Goal: Task Accomplishment & Management: Use online tool/utility

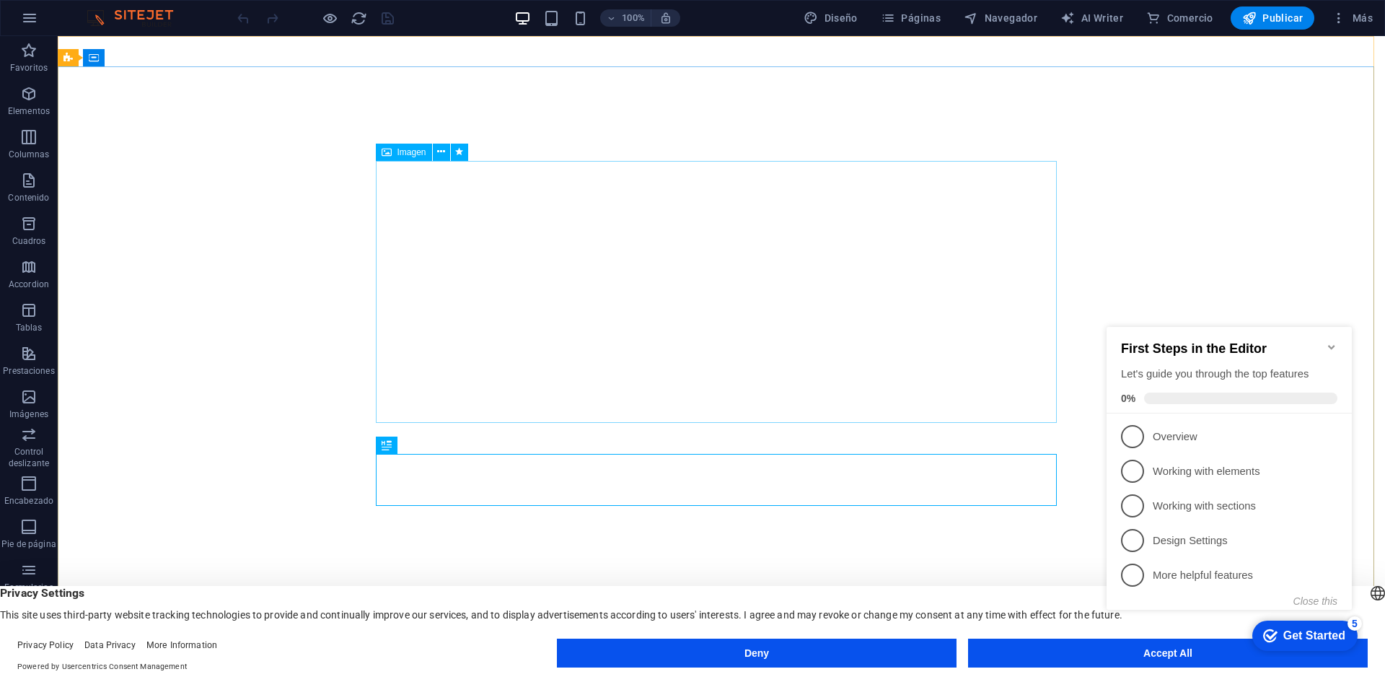
click at [400, 155] on span "Imagen" at bounding box center [411, 152] width 29 height 9
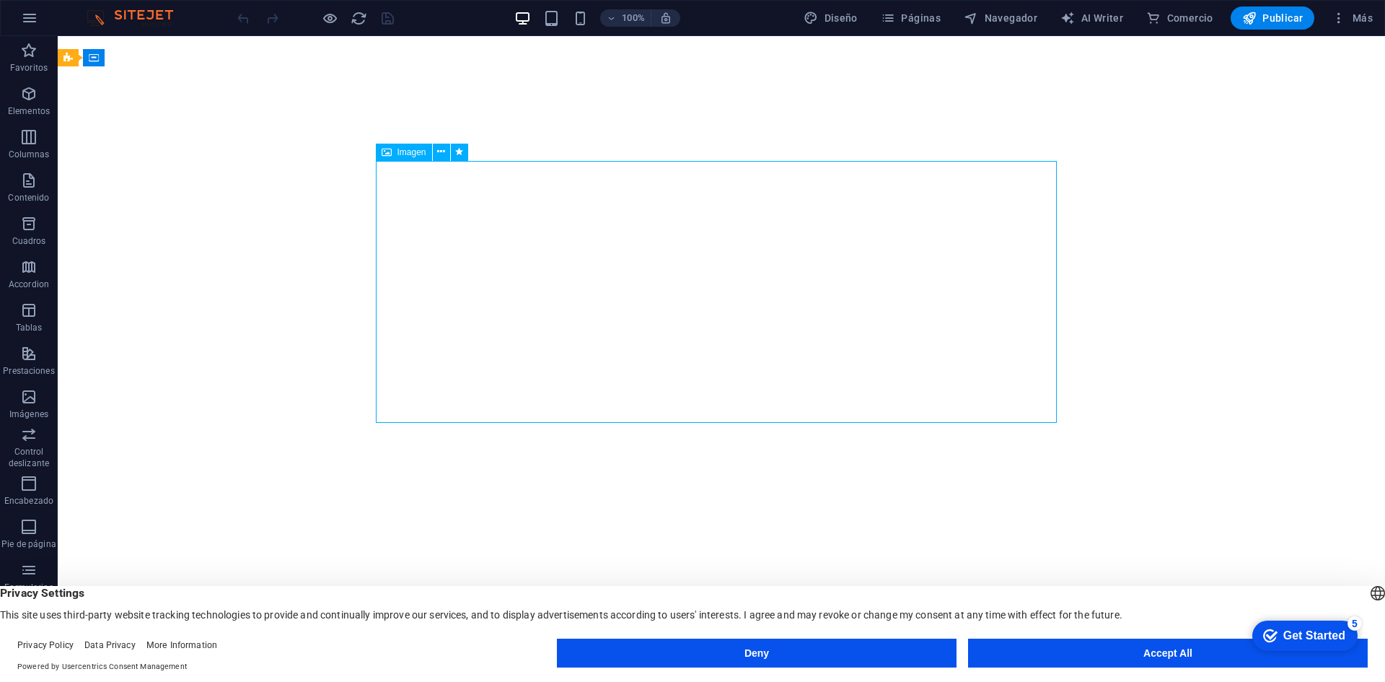
click at [402, 151] on span "Imagen" at bounding box center [411, 152] width 29 height 9
click at [441, 152] on icon at bounding box center [441, 151] width 8 height 15
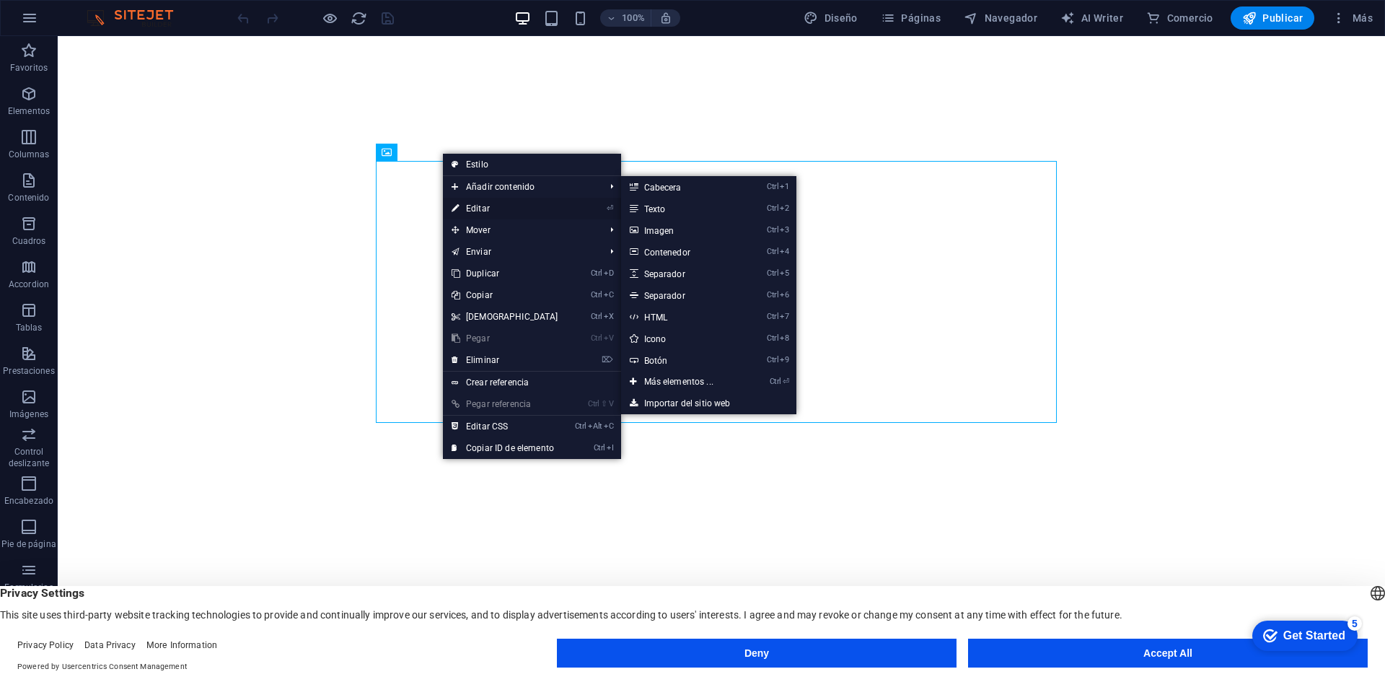
click at [476, 208] on link "⏎ Editar" at bounding box center [505, 209] width 124 height 22
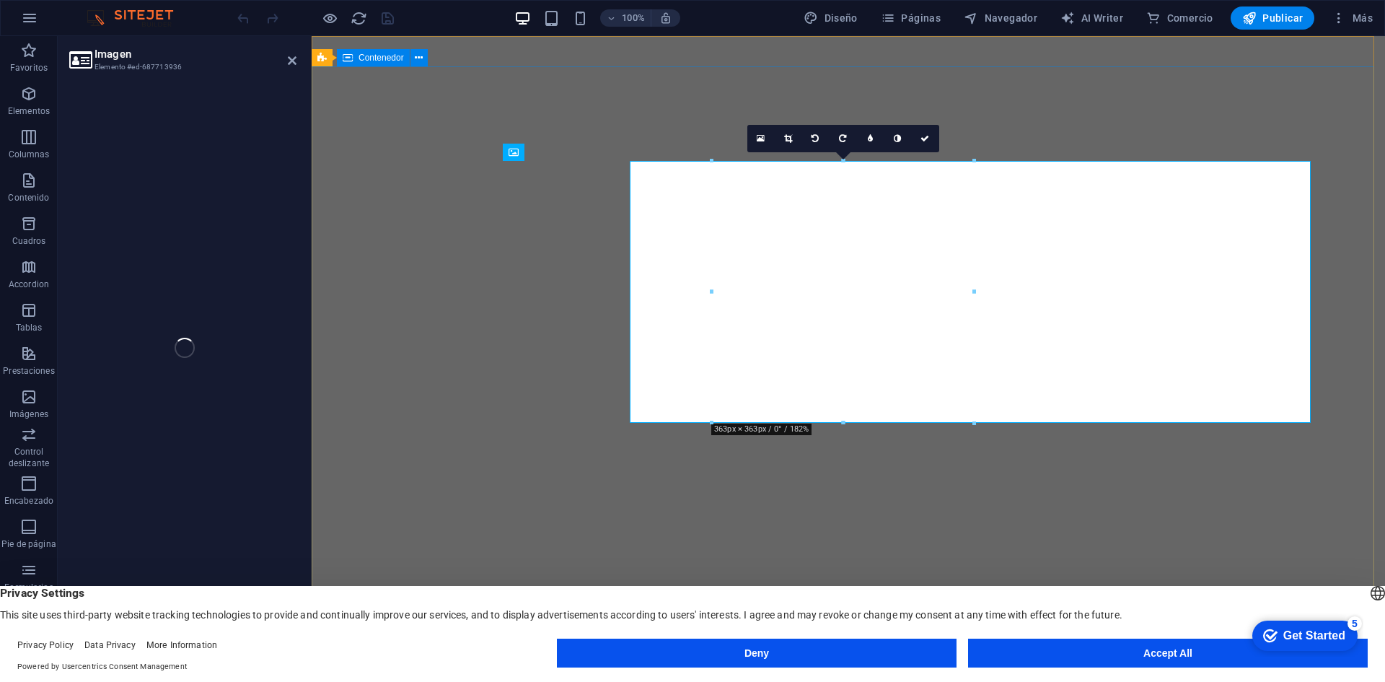
select select "px"
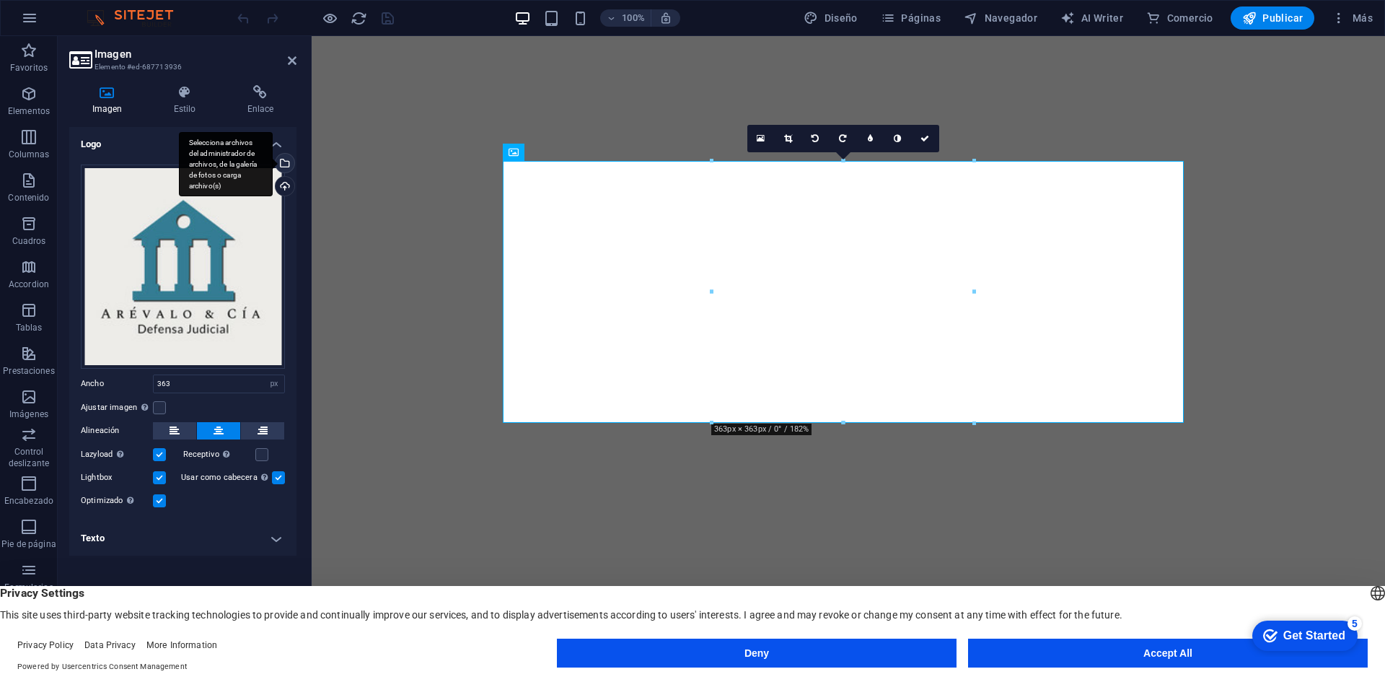
click at [285, 157] on div "Selecciona archivos del administrador de archivos, de la galería de fotos o car…" at bounding box center [284, 165] width 22 height 22
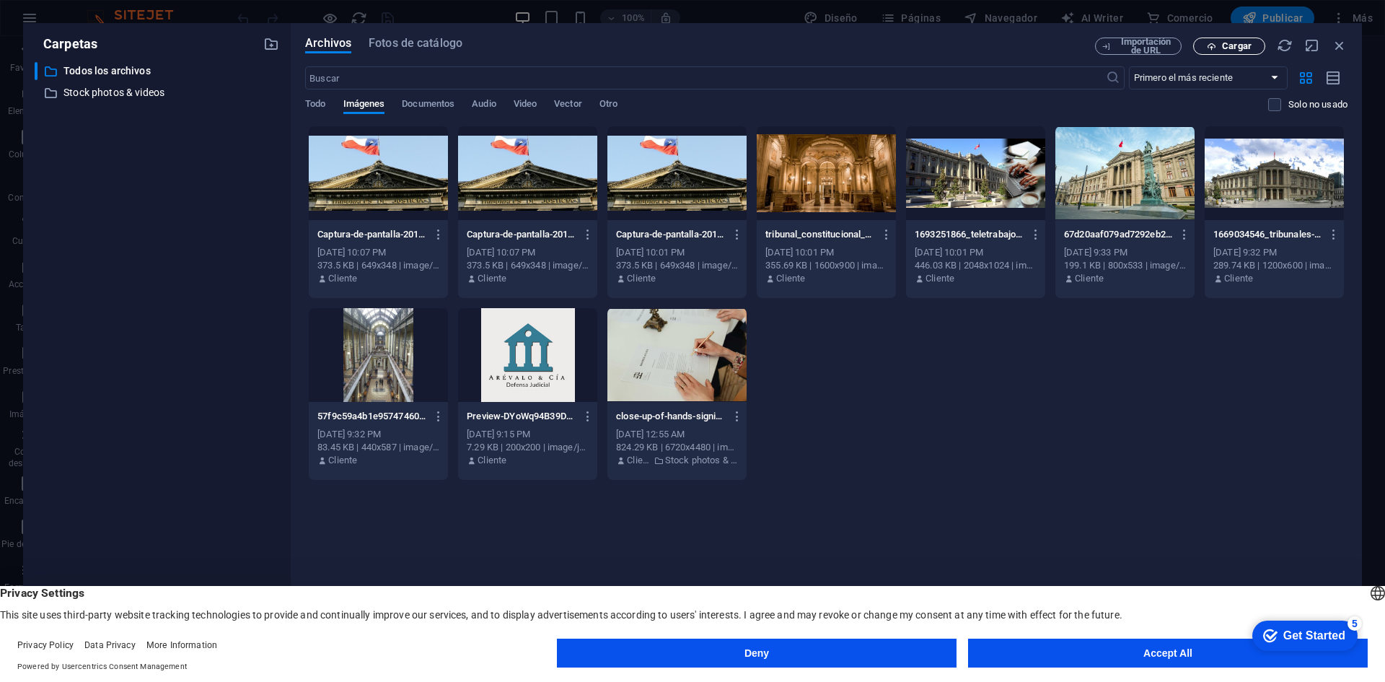
click at [1218, 52] on button "Cargar" at bounding box center [1229, 46] width 72 height 17
click at [1221, 37] on div "Archivos Fotos de catálogo Importación de URL Cargar ​ Primero el más reciente …" at bounding box center [826, 340] width 1071 height 635
click at [1234, 43] on span "Cargar" at bounding box center [1237, 46] width 30 height 9
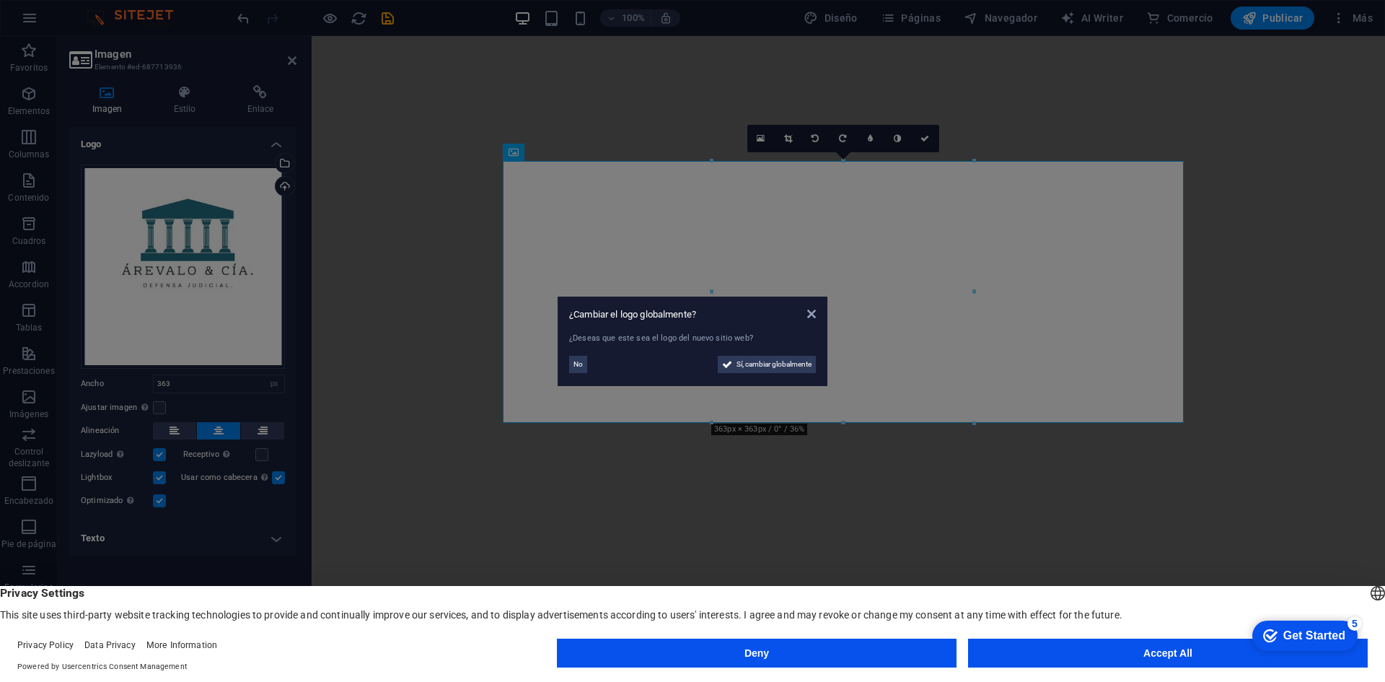
drag, startPoint x: 808, startPoint y: 360, endPoint x: 797, endPoint y: 360, distance: 10.8
click at [807, 360] on span "Sí, cambiar globalmente" at bounding box center [773, 364] width 75 height 17
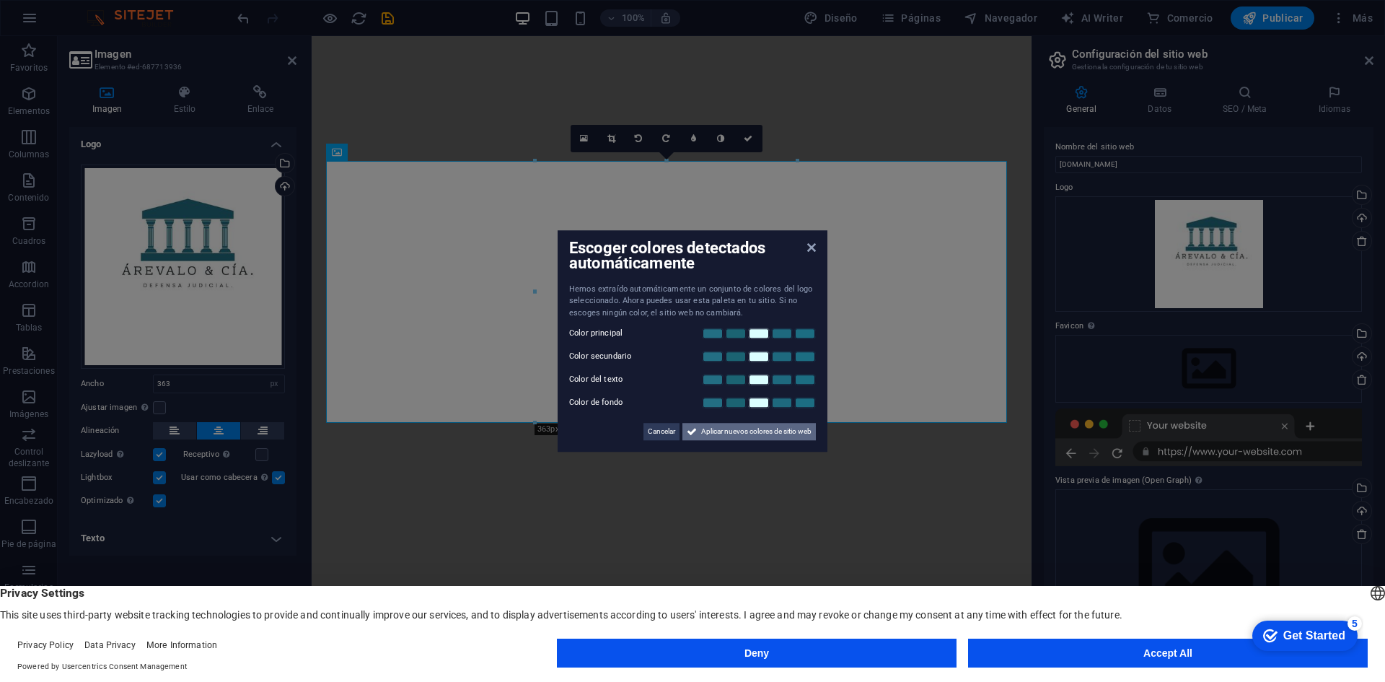
click at [757, 436] on span "Aplicar nuevos colores de sitio web" at bounding box center [756, 431] width 110 height 17
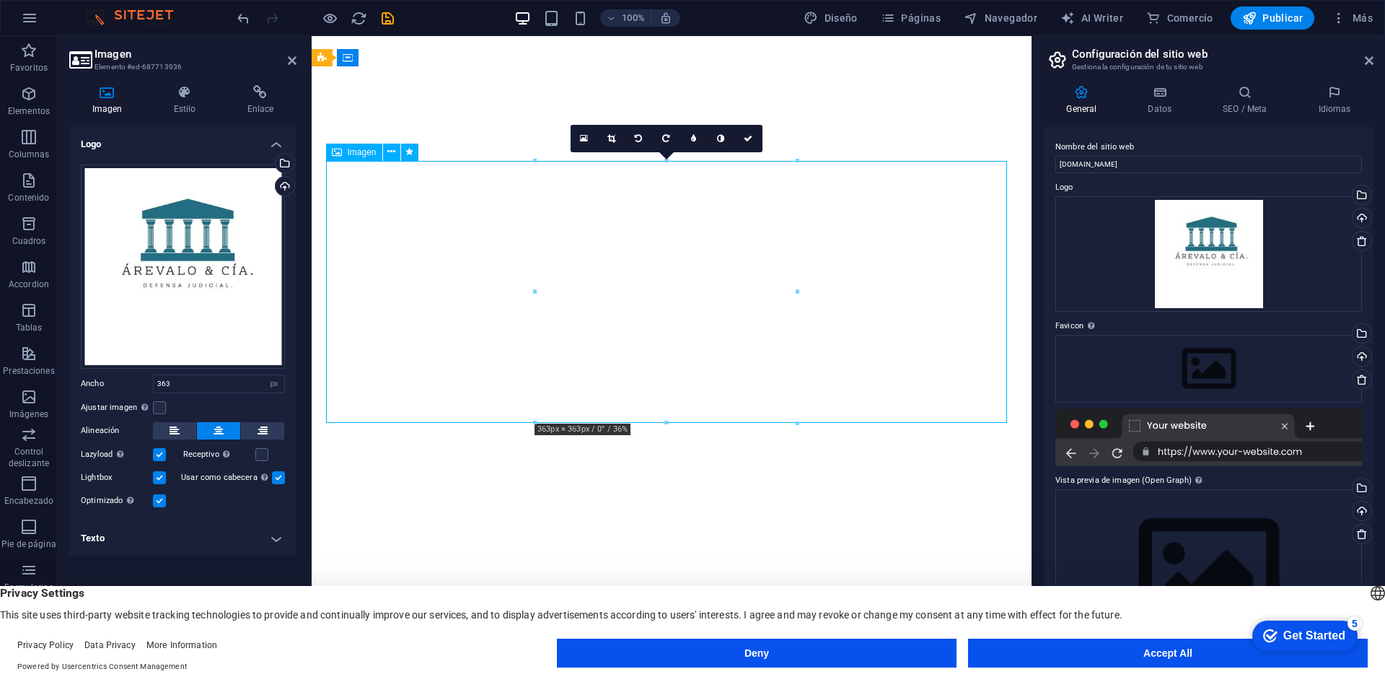
drag, startPoint x: 687, startPoint y: 273, endPoint x: 683, endPoint y: 322, distance: 49.9
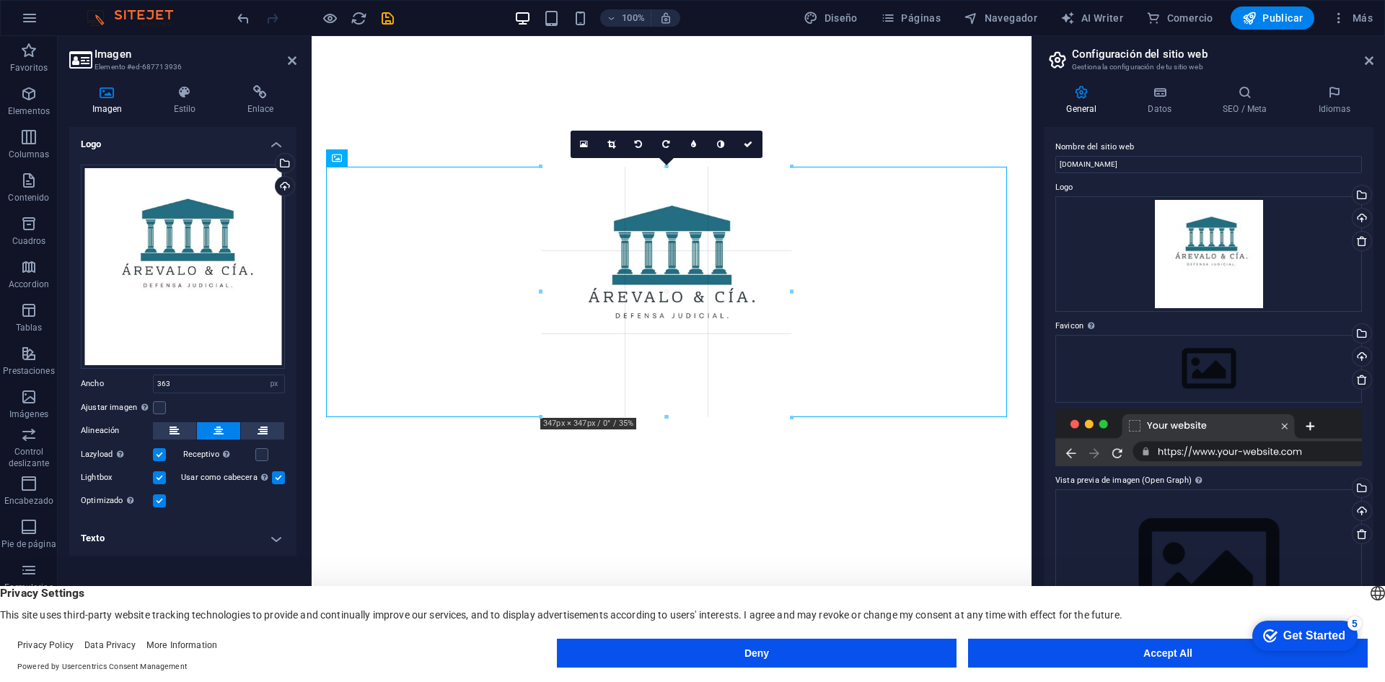
drag, startPoint x: 798, startPoint y: 426, endPoint x: 786, endPoint y: 393, distance: 34.7
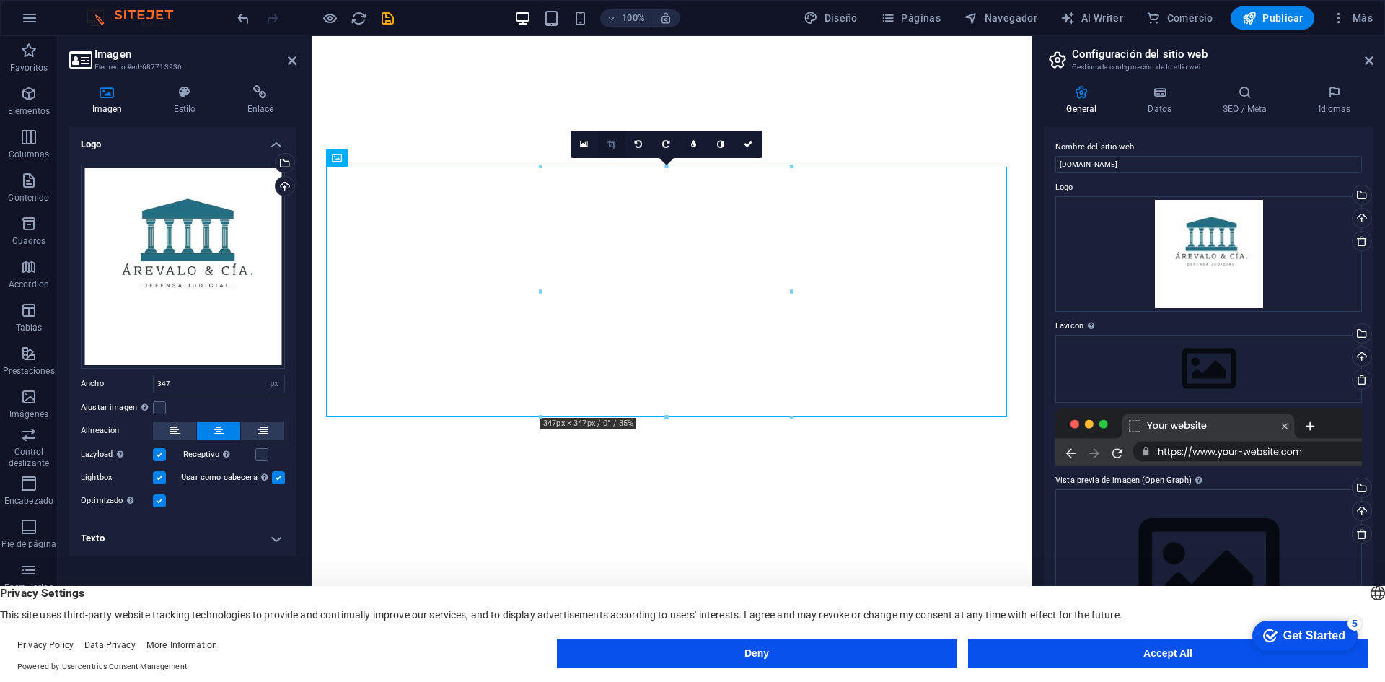
click at [615, 144] on icon at bounding box center [611, 144] width 8 height 9
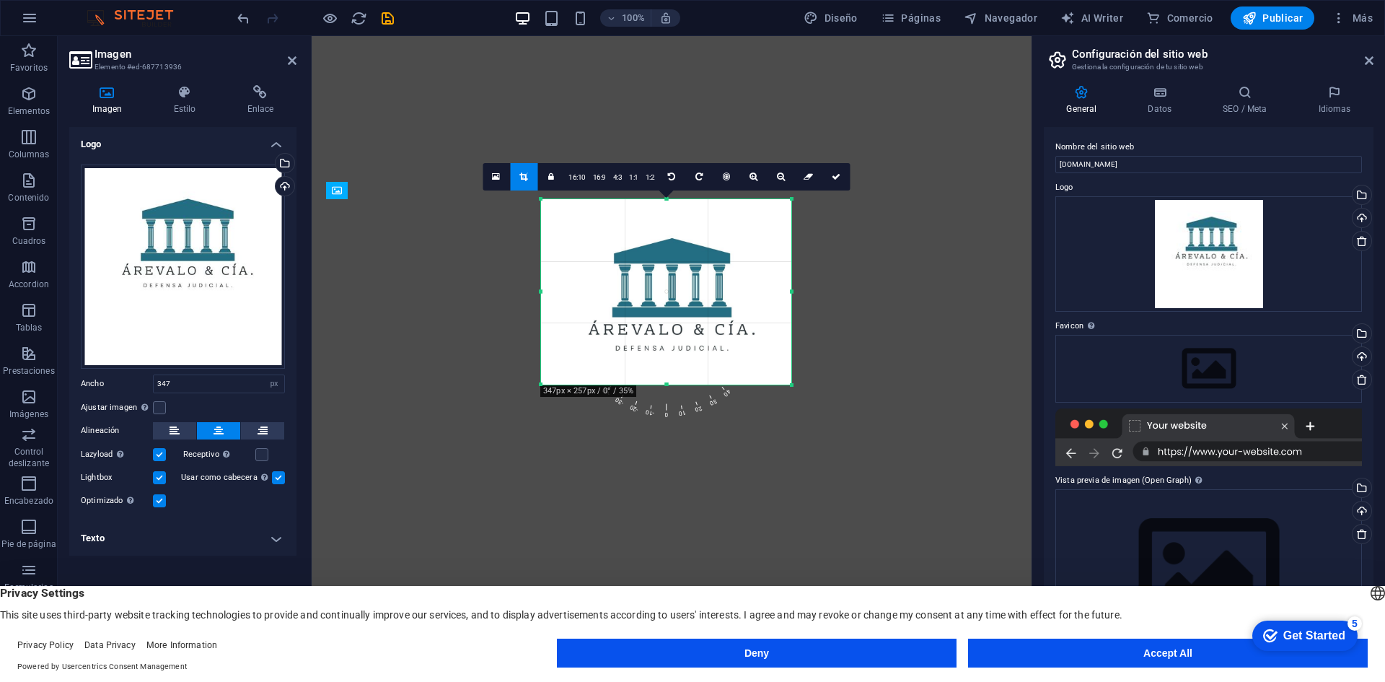
drag, startPoint x: 666, startPoint y: 416, endPoint x: 682, endPoint y: 351, distance: 66.7
click at [682, 351] on div "180 170 160 150 140 130 120 110 100 90 80 70 60 50 40 30 20 10 0 -10 -20 -30 -4…" at bounding box center [666, 291] width 250 height 185
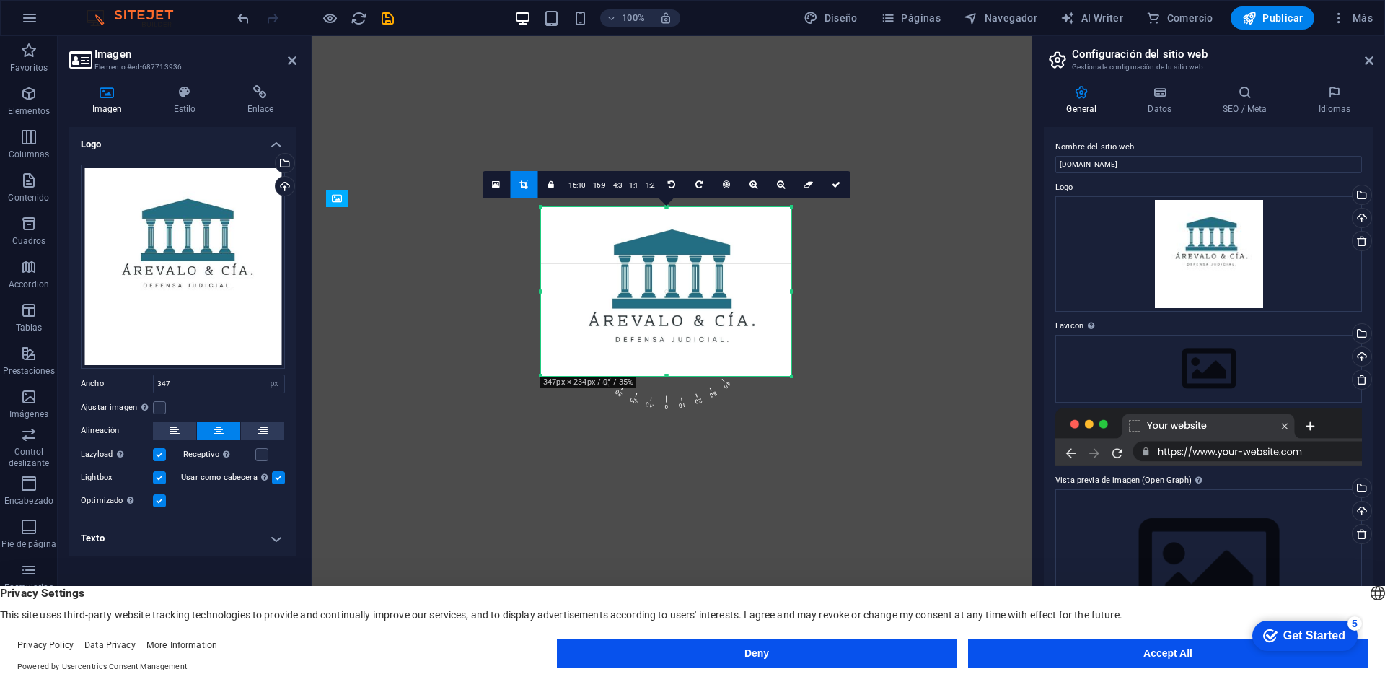
drag, startPoint x: 665, startPoint y: 200, endPoint x: 651, endPoint y: 228, distance: 31.3
click at [664, 219] on div "180 170 160 150 140 130 120 110 100 90 80 70 60 50 40 30 20 10 0 -10 -20 -30 -4…" at bounding box center [666, 291] width 250 height 169
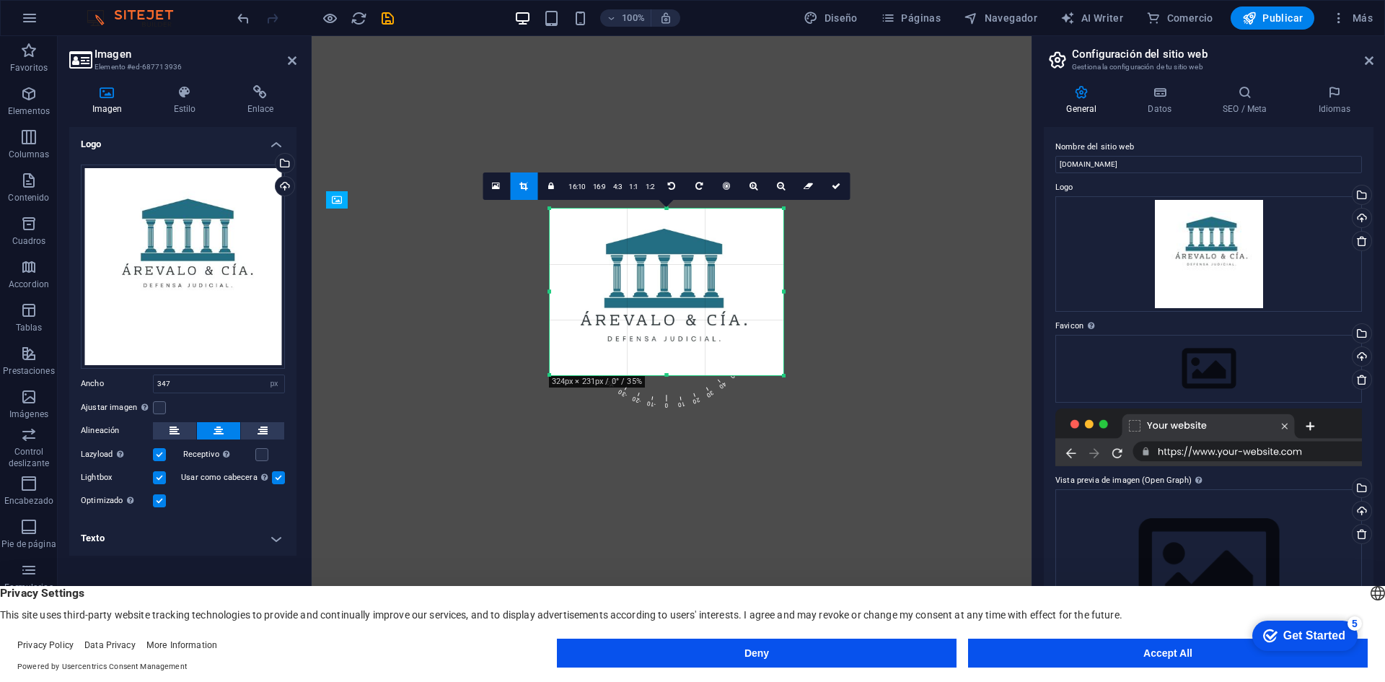
drag, startPoint x: 541, startPoint y: 288, endPoint x: 677, endPoint y: 326, distance: 140.9
click at [558, 291] on div "180 170 160 150 140 130 120 110 100 90 80 70 60 50 40 30 20 10 0 -10 -20 -30 -4…" at bounding box center [667, 291] width 234 height 167
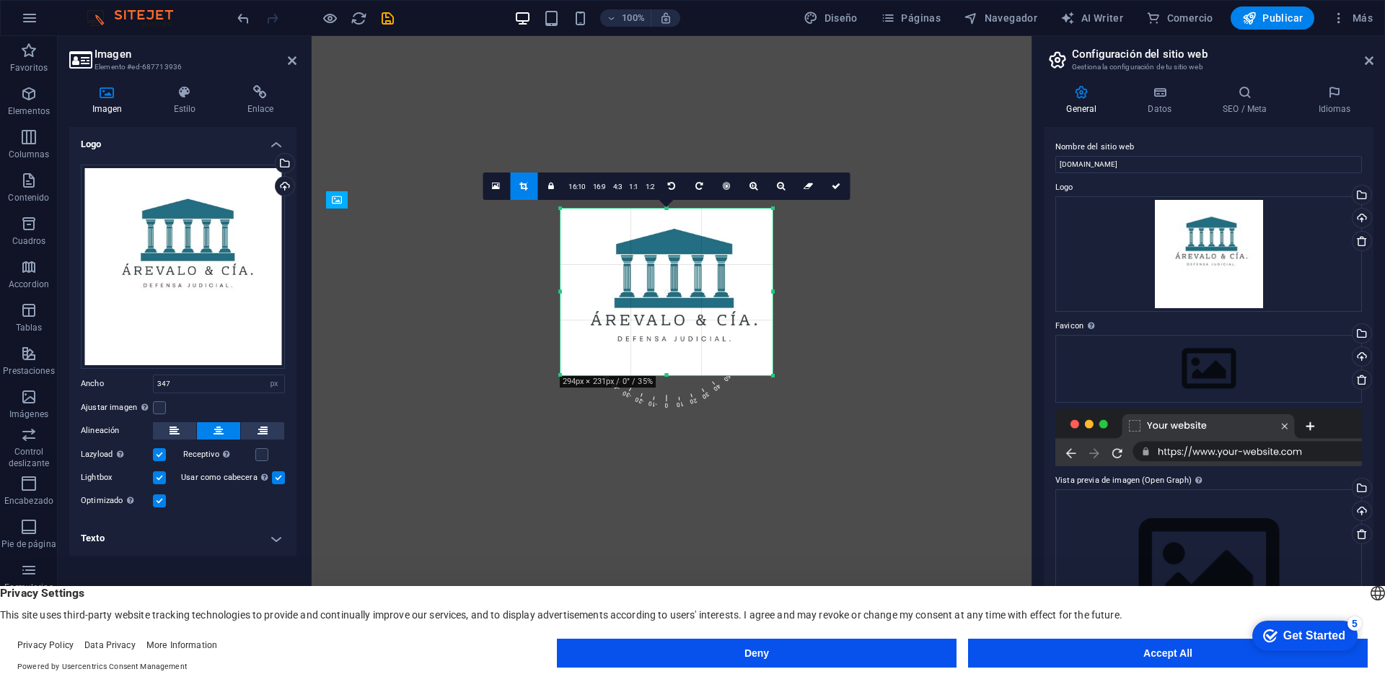
drag, startPoint x: 784, startPoint y: 293, endPoint x: 763, endPoint y: 298, distance: 21.5
click at [763, 298] on div "180 170 160 150 140 130 120 110 100 90 80 70 60 50 40 30 20 10 0 -10 -20 -30 -4…" at bounding box center [666, 291] width 212 height 167
click at [837, 187] on icon at bounding box center [836, 186] width 9 height 9
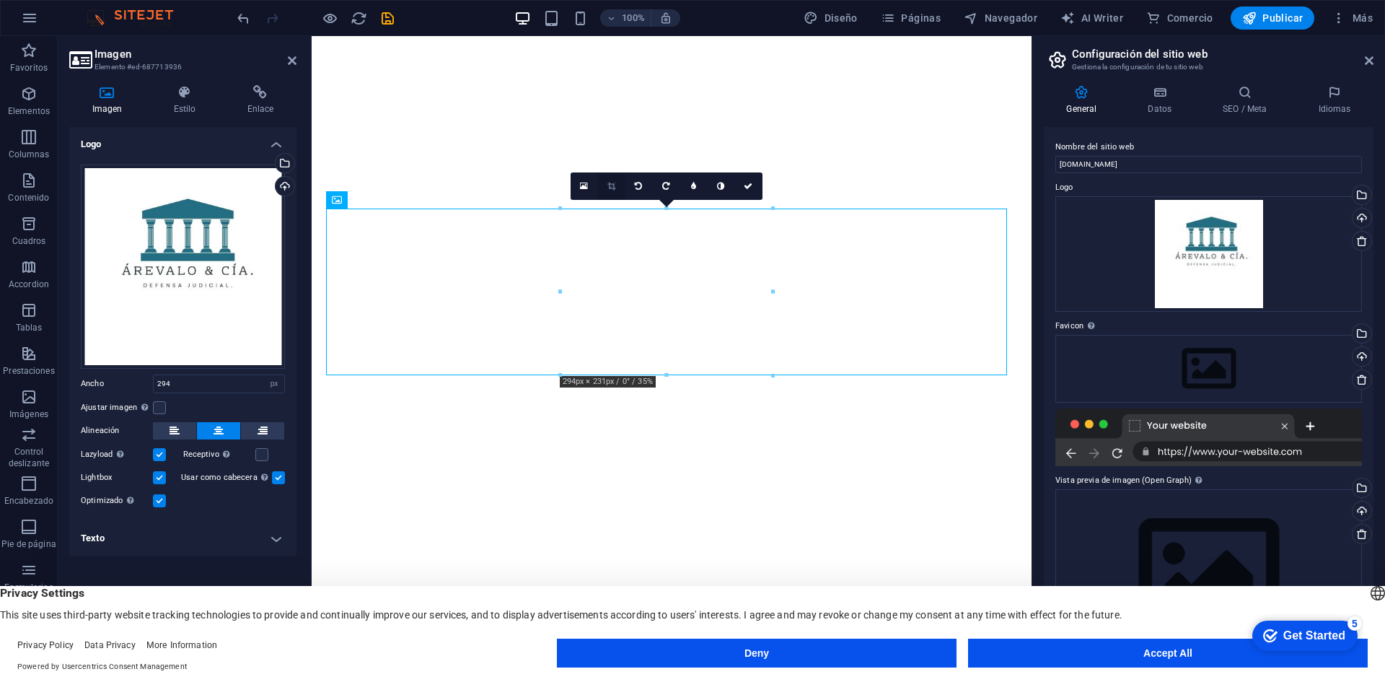
click at [610, 184] on icon at bounding box center [611, 186] width 8 height 9
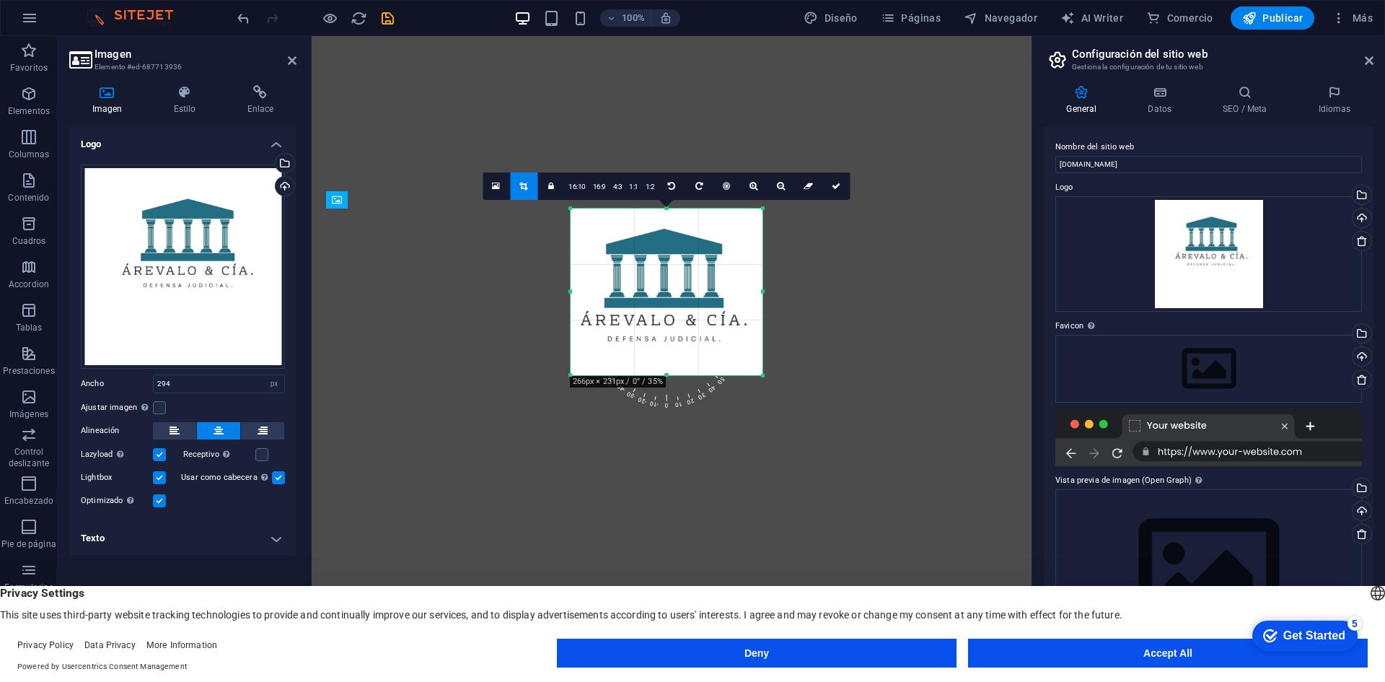
drag, startPoint x: 560, startPoint y: 293, endPoint x: 579, endPoint y: 294, distance: 18.8
click at [580, 294] on div "180 170 160 150 140 130 120 110 100 90 80 70 60 50 40 30 20 10 0 -10 -20 -30 -4…" at bounding box center [667, 291] width 192 height 167
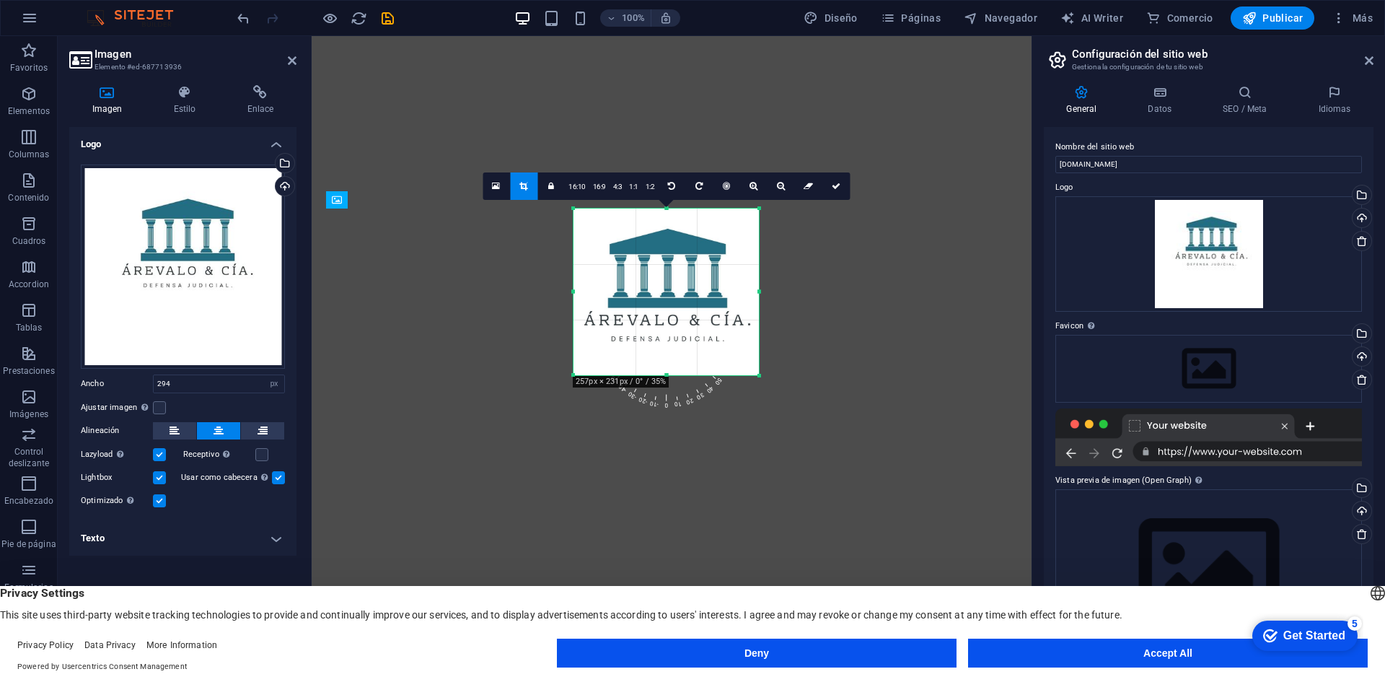
drag, startPoint x: 763, startPoint y: 291, endPoint x: 756, endPoint y: 293, distance: 7.4
click at [756, 293] on div "180 170 160 150 140 130 120 110 100 90 80 70 60 50 40 30 20 10 0 -10 -20 -30 -4…" at bounding box center [665, 291] width 185 height 167
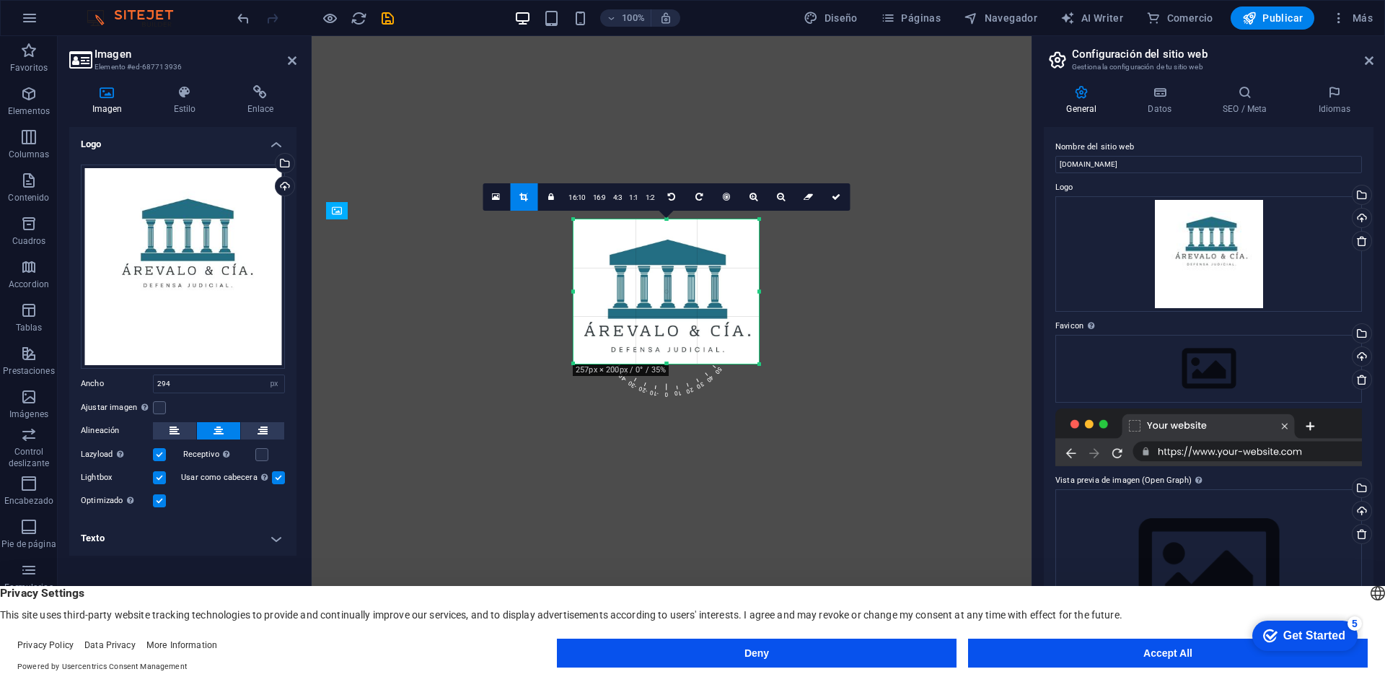
drag, startPoint x: 666, startPoint y: 374, endPoint x: 675, endPoint y: 352, distance: 24.0
click at [675, 352] on div "180 170 160 150 140 130 120 110 100 90 80 70 60 50 40 30 20 10 0 -10 -20 -30 -4…" at bounding box center [665, 291] width 185 height 144
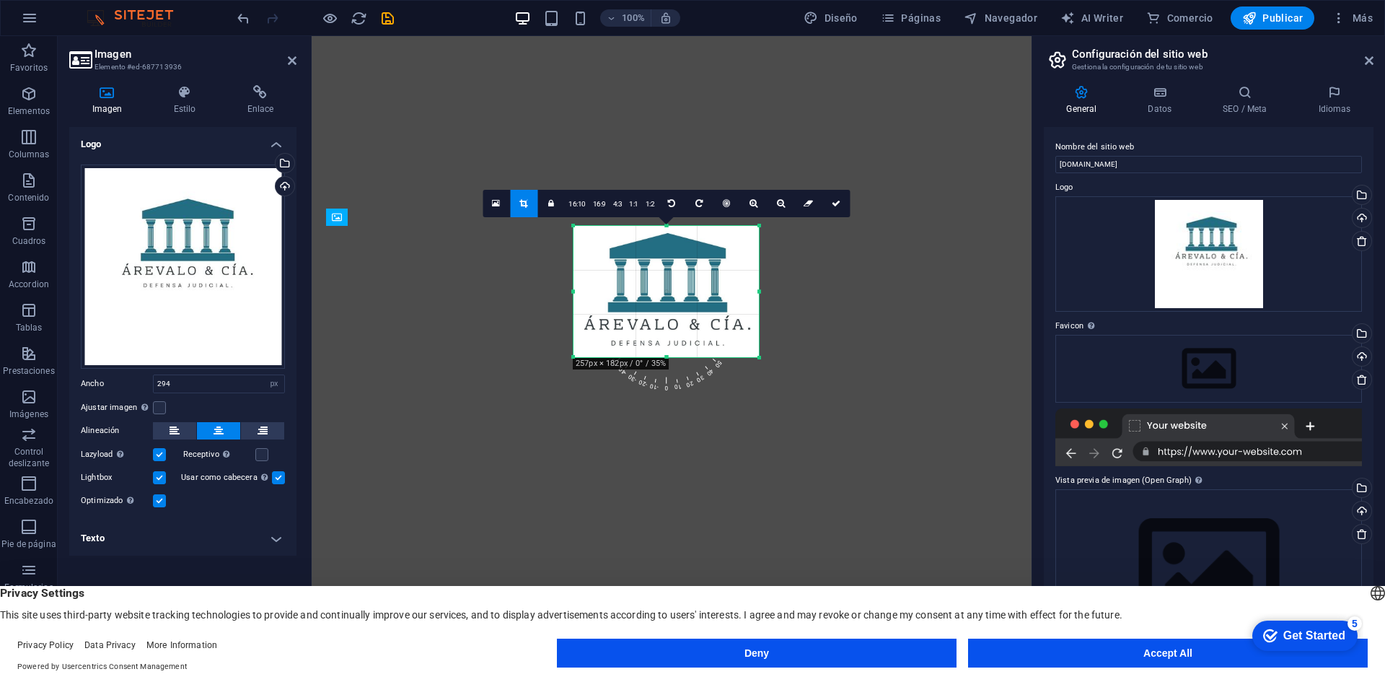
drag, startPoint x: 666, startPoint y: 221, endPoint x: 666, endPoint y: 234, distance: 13.0
click at [666, 234] on div "180 170 160 150 140 130 120 110 100 90 80 70 60 50 40 30 20 10 0 -10 -20 -30 -4…" at bounding box center [665, 291] width 185 height 131
click at [825, 206] on link at bounding box center [835, 203] width 27 height 27
type input "257"
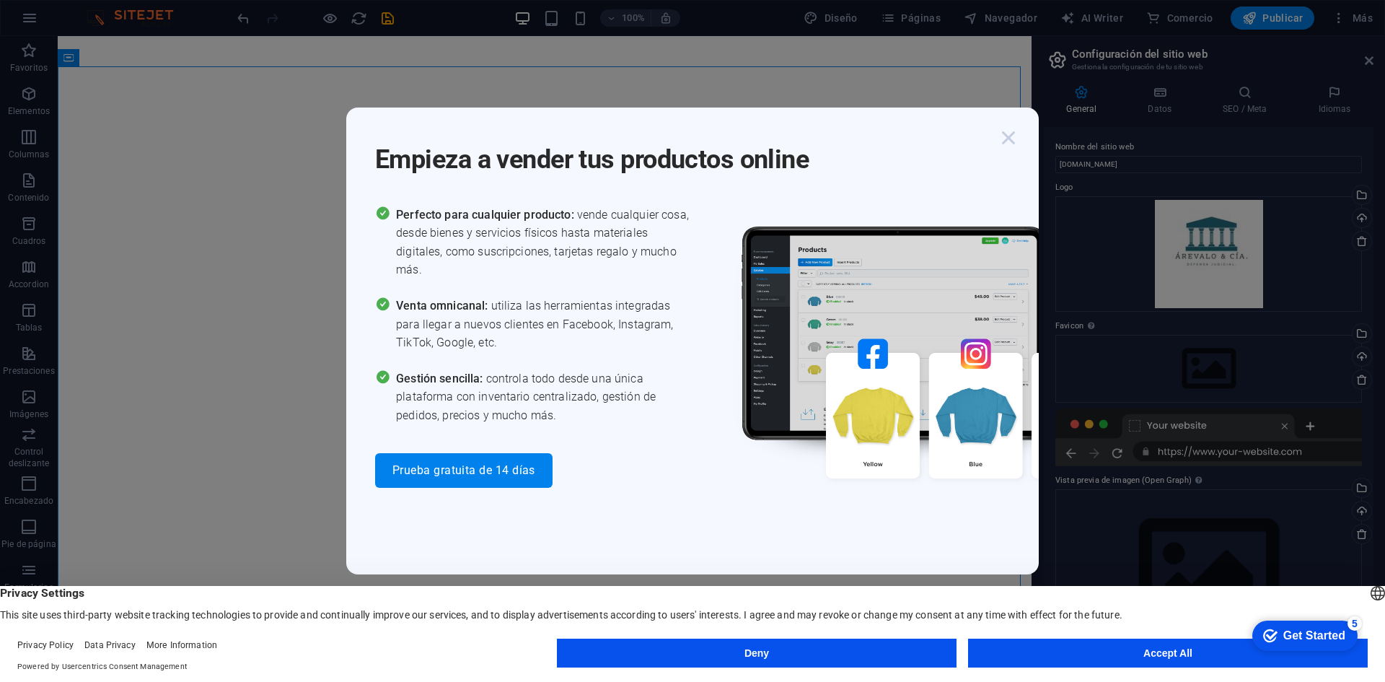
click at [1012, 136] on icon "button" at bounding box center [1008, 138] width 26 height 26
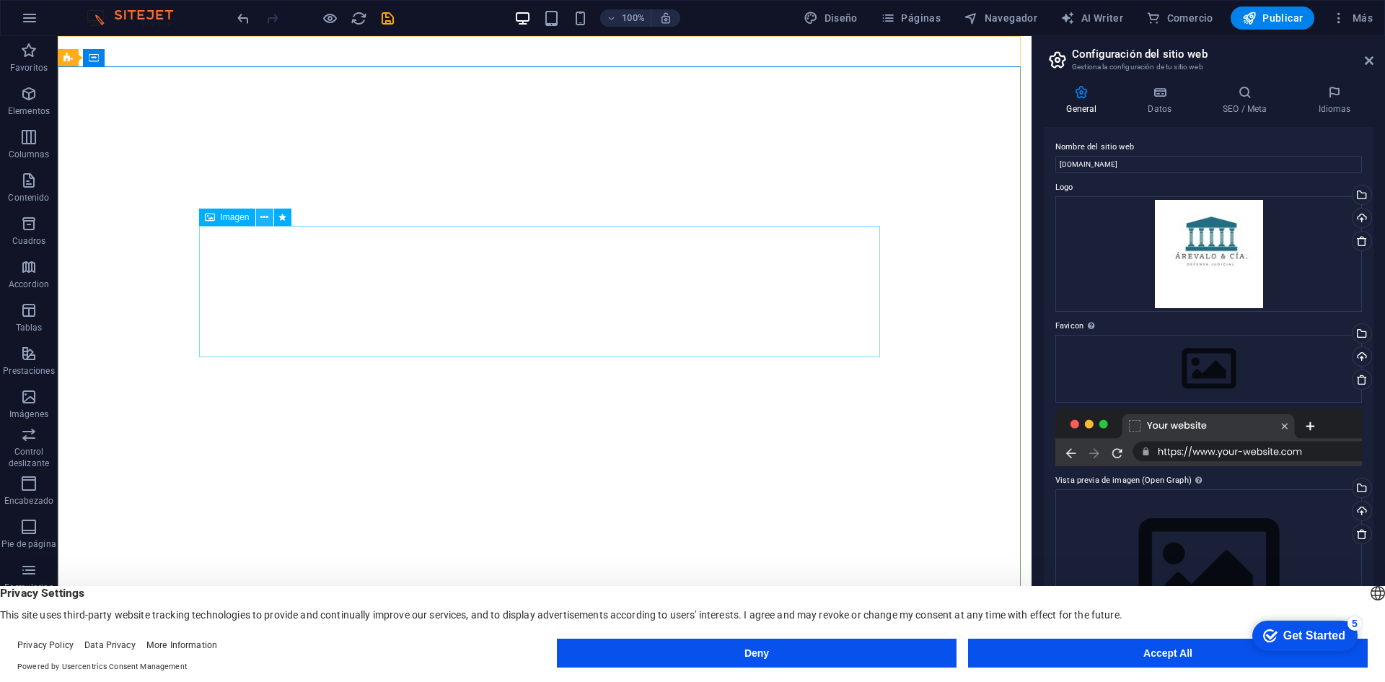
click at [268, 216] on icon at bounding box center [264, 217] width 8 height 15
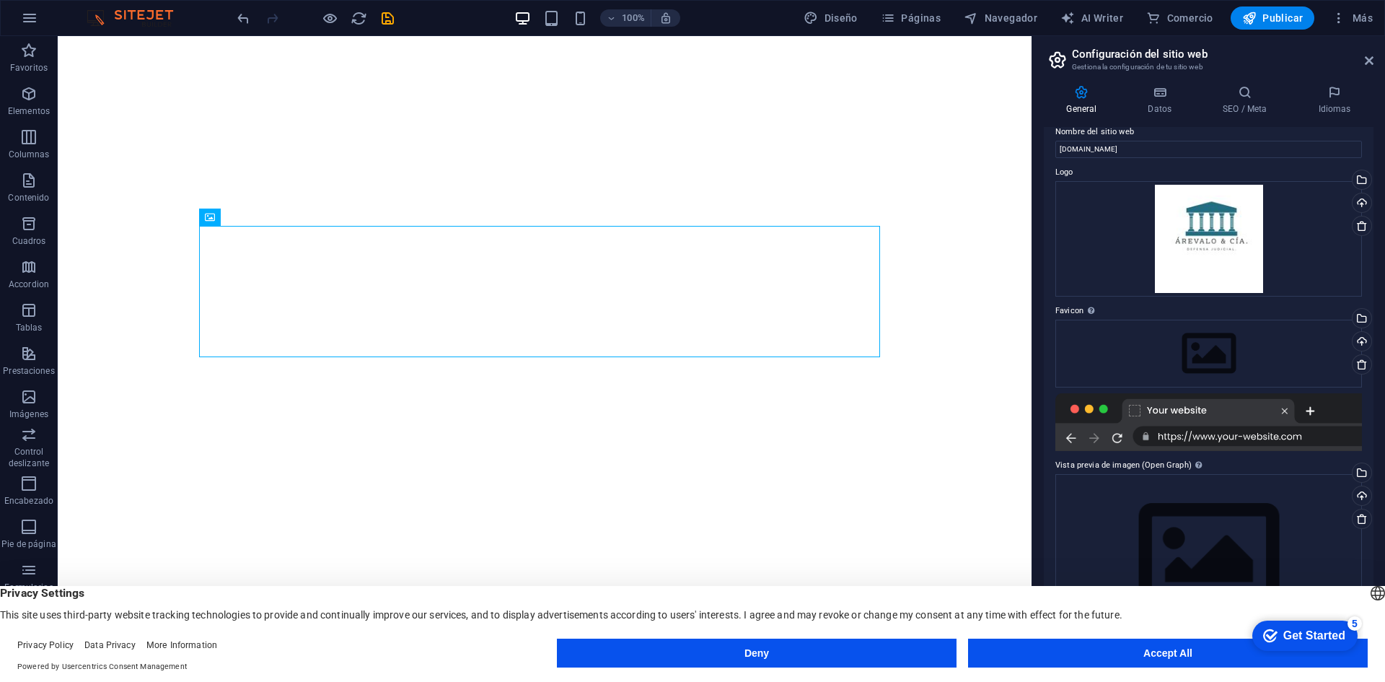
scroll to position [19, 0]
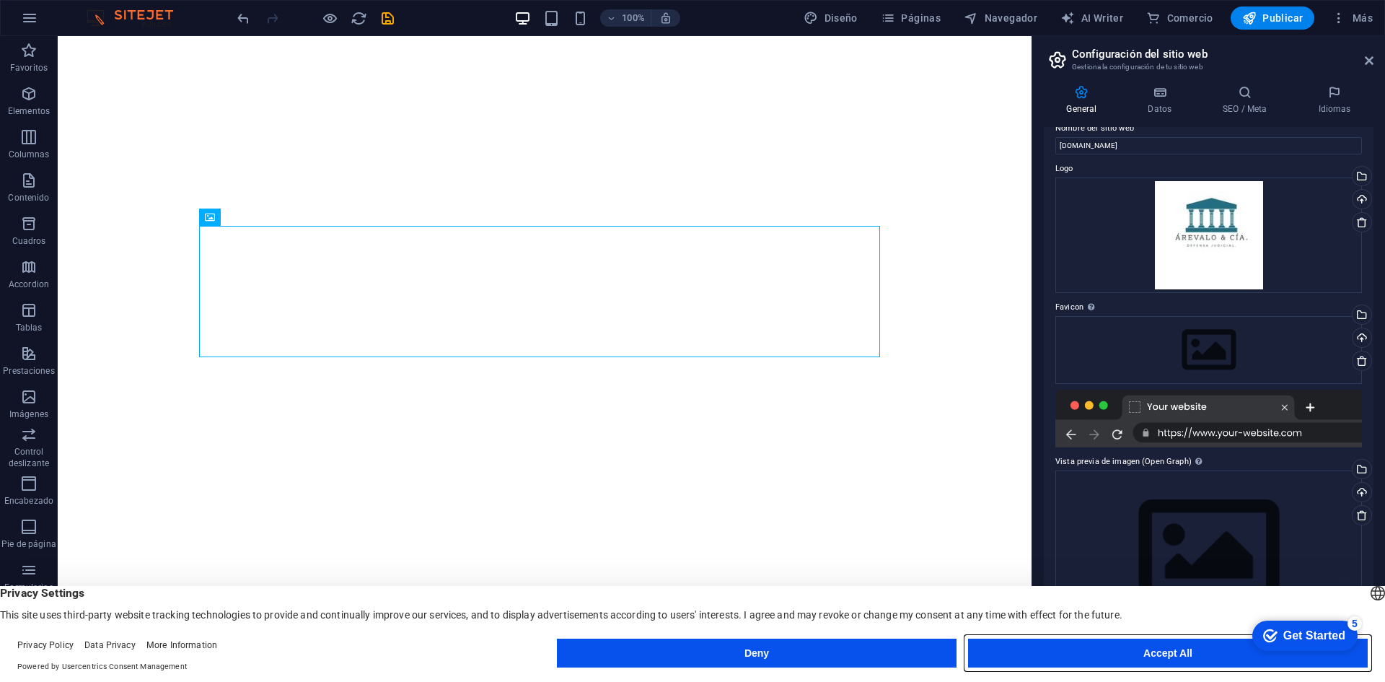
click at [1199, 651] on button "Accept All" at bounding box center [1168, 652] width 400 height 29
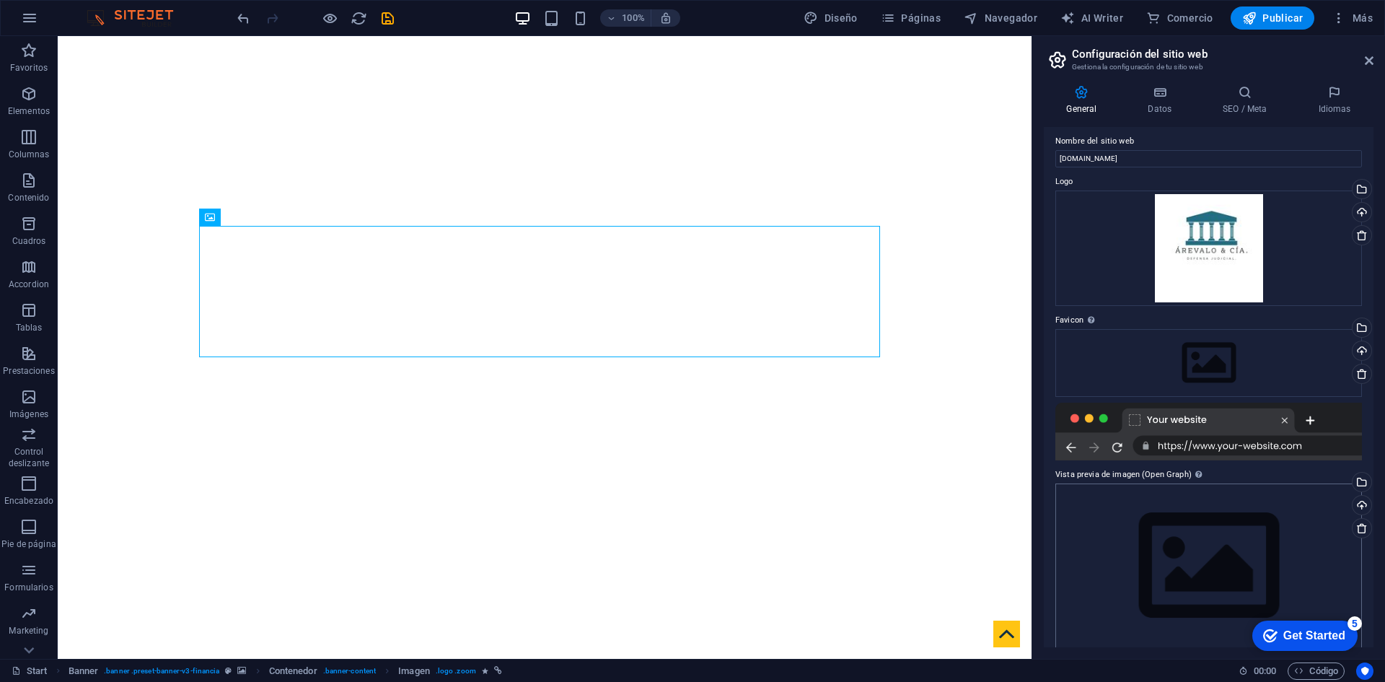
scroll to position [0, 0]
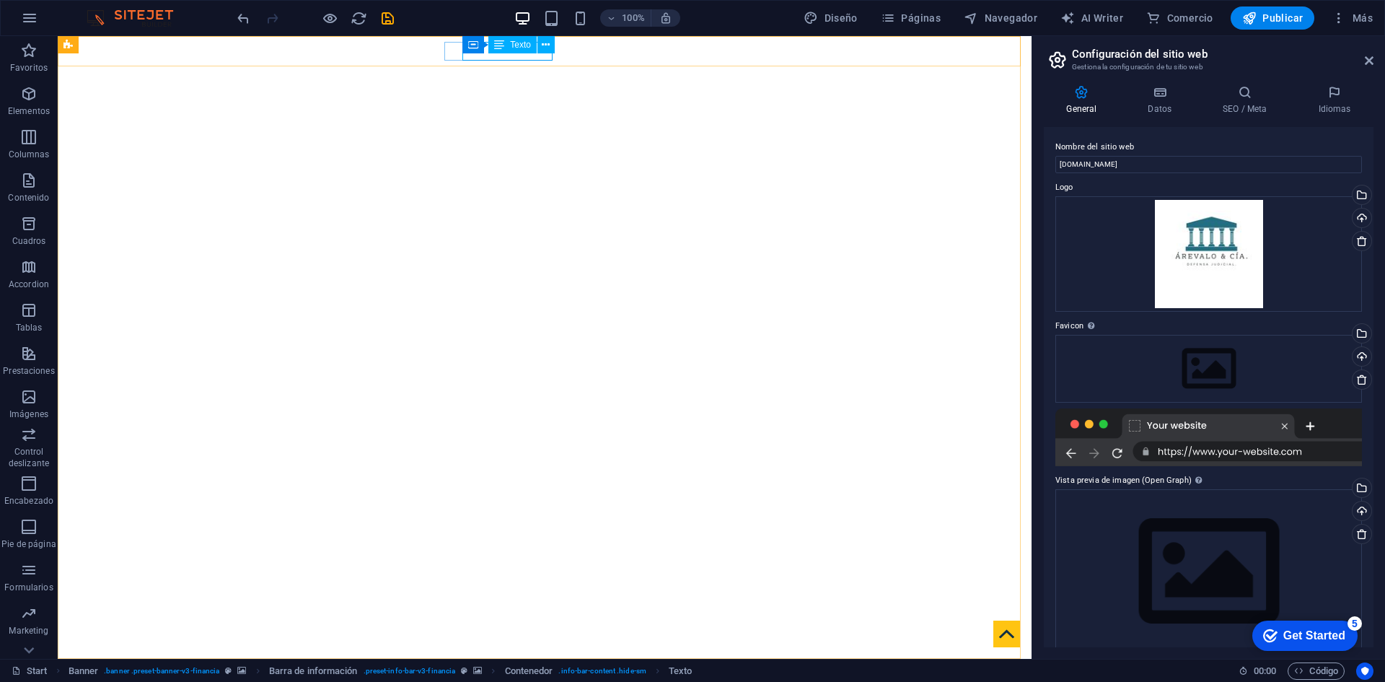
click at [518, 41] on span "Texto" at bounding box center [520, 44] width 21 height 9
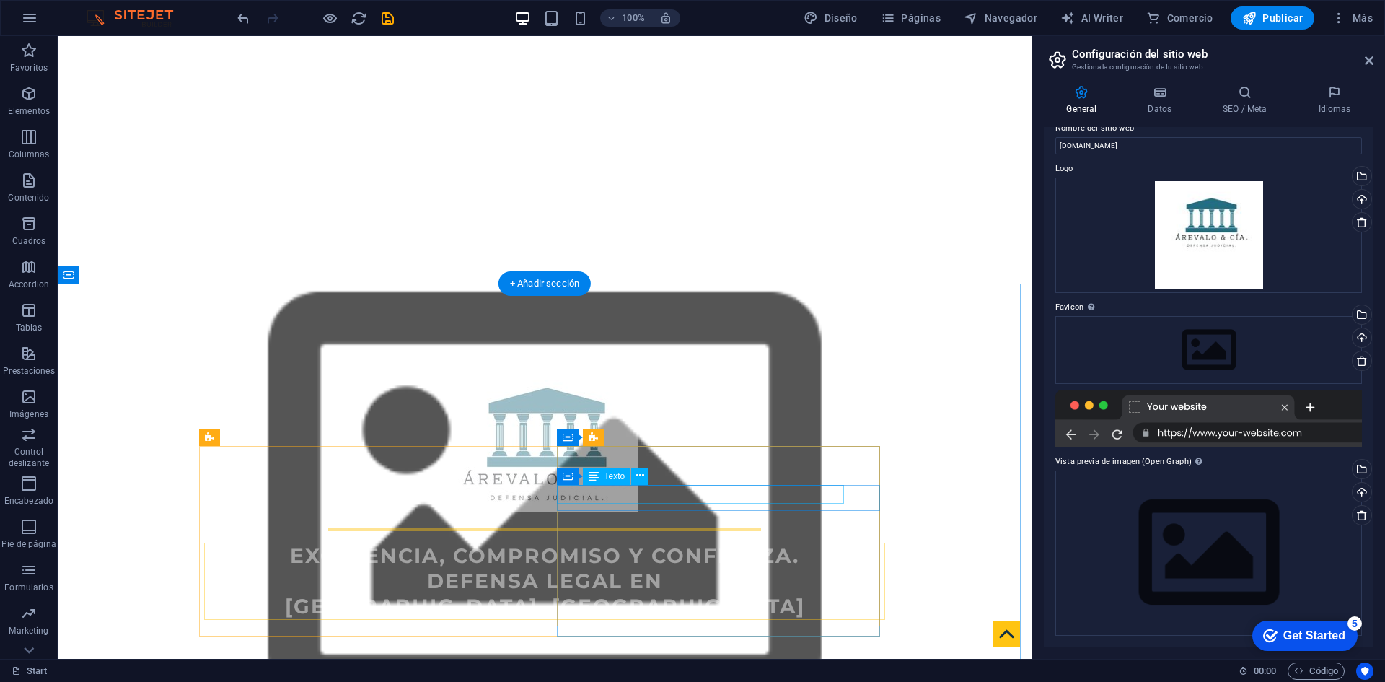
scroll to position [505, 0]
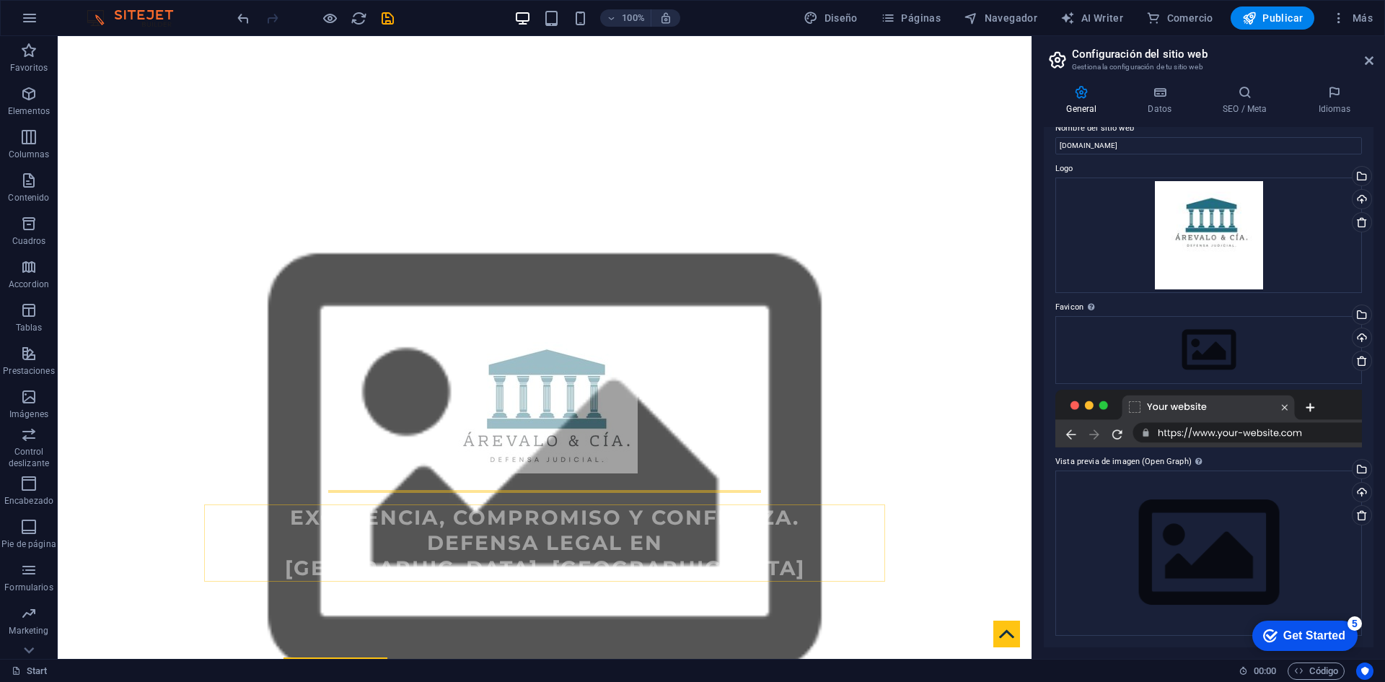
click at [1066, 53] on icon at bounding box center [1058, 60] width 22 height 20
click at [1060, 56] on icon at bounding box center [1058, 60] width 22 height 20
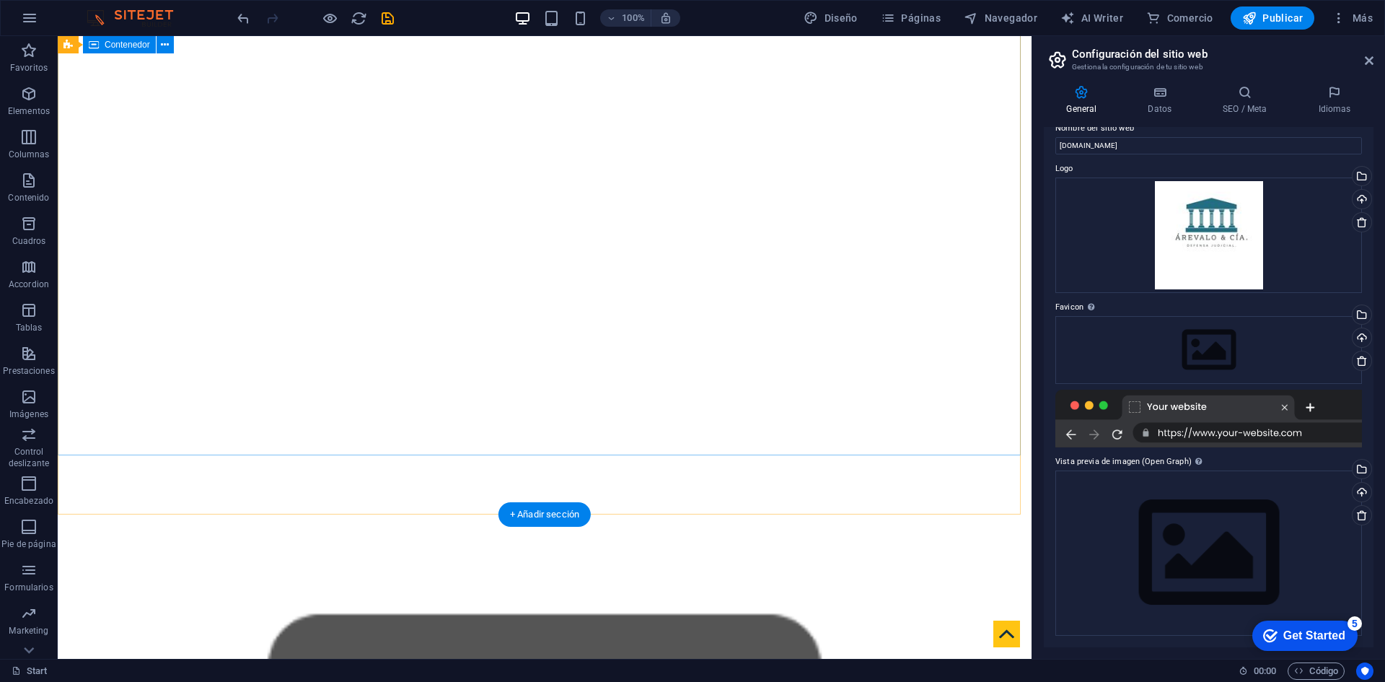
scroll to position [0, 0]
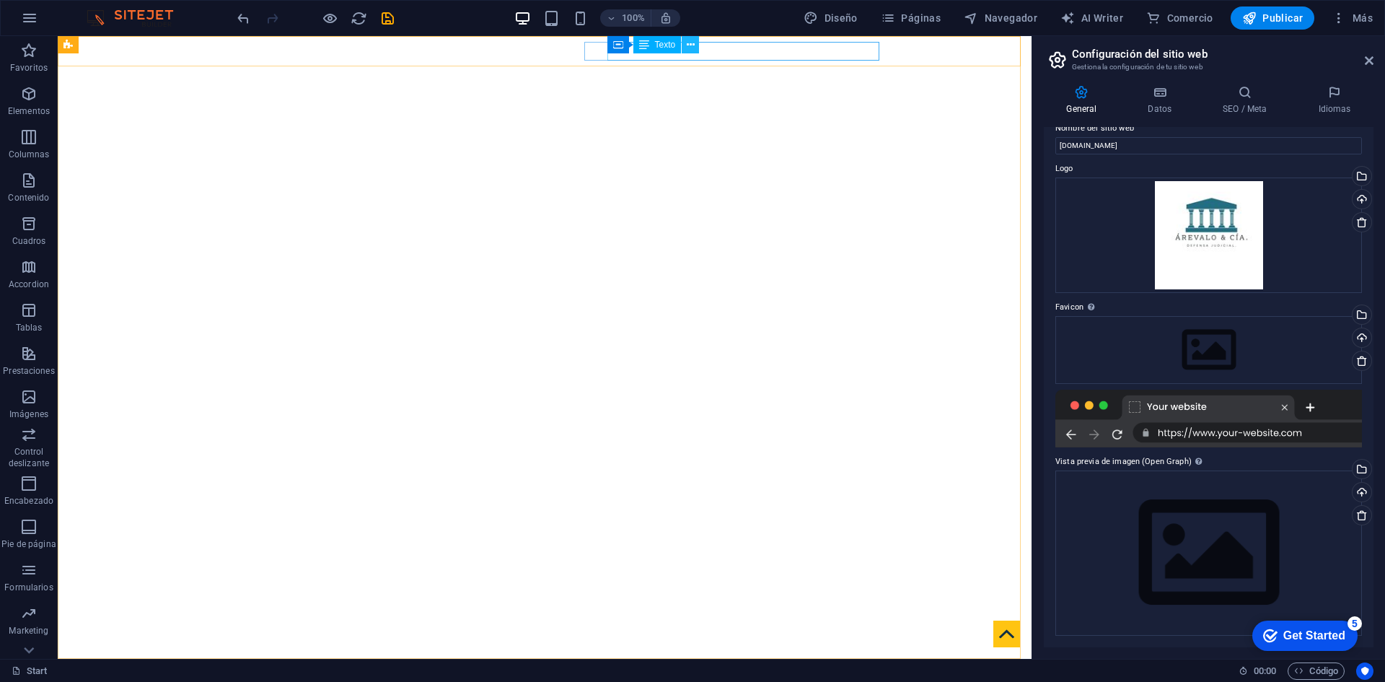
click at [687, 43] on icon at bounding box center [691, 45] width 8 height 15
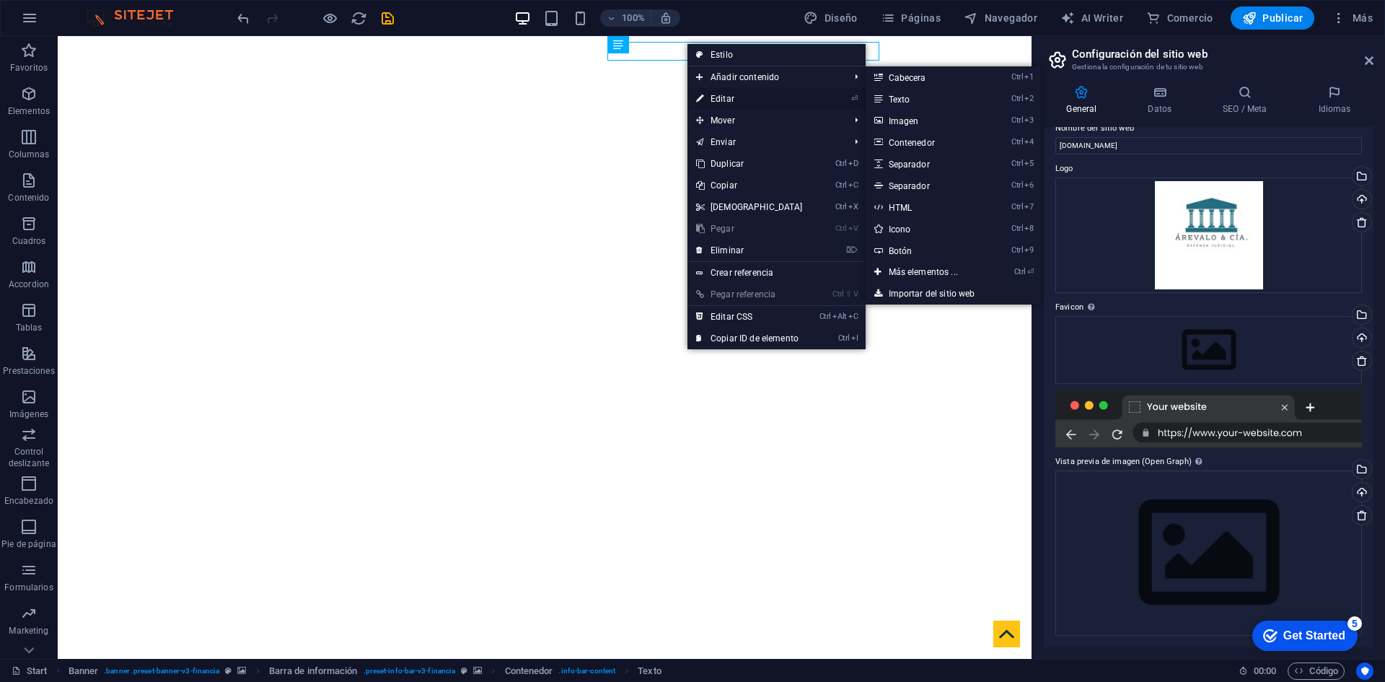
click at [723, 99] on link "⏎ Editar" at bounding box center [749, 99] width 124 height 22
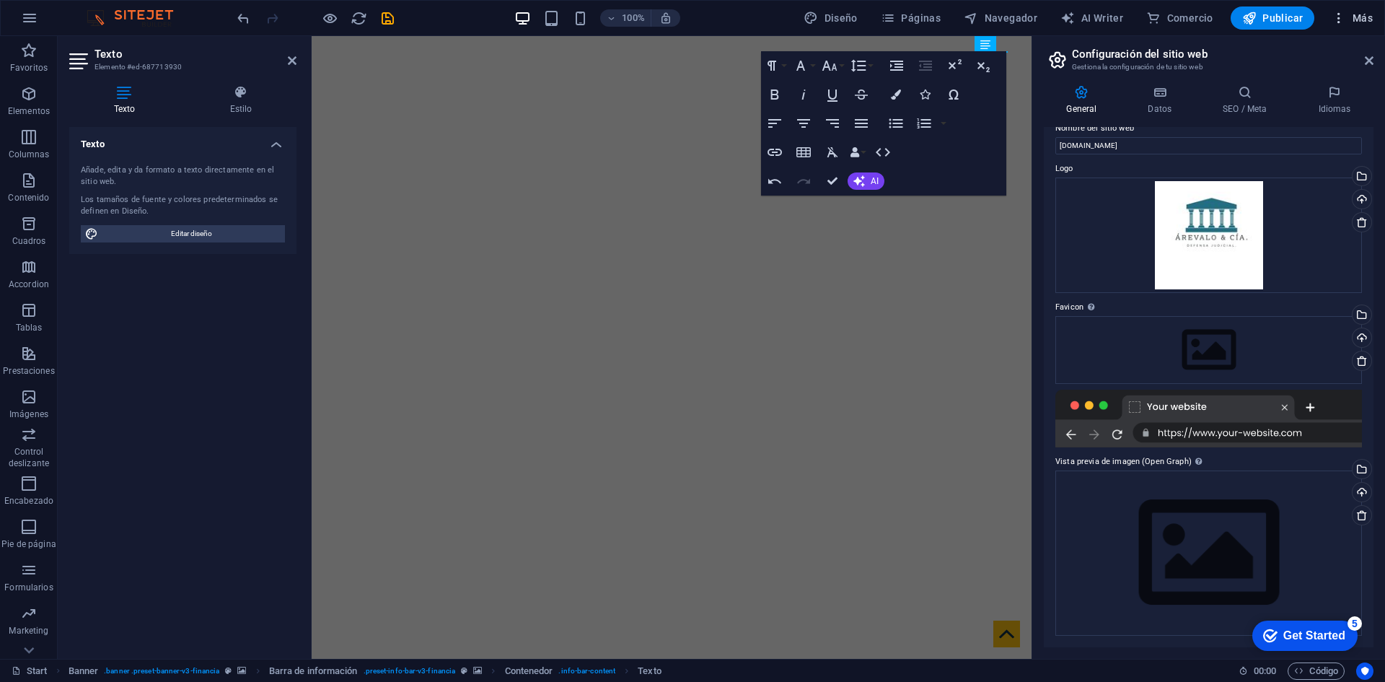
click at [1334, 20] on icon "button" at bounding box center [1338, 18] width 14 height 14
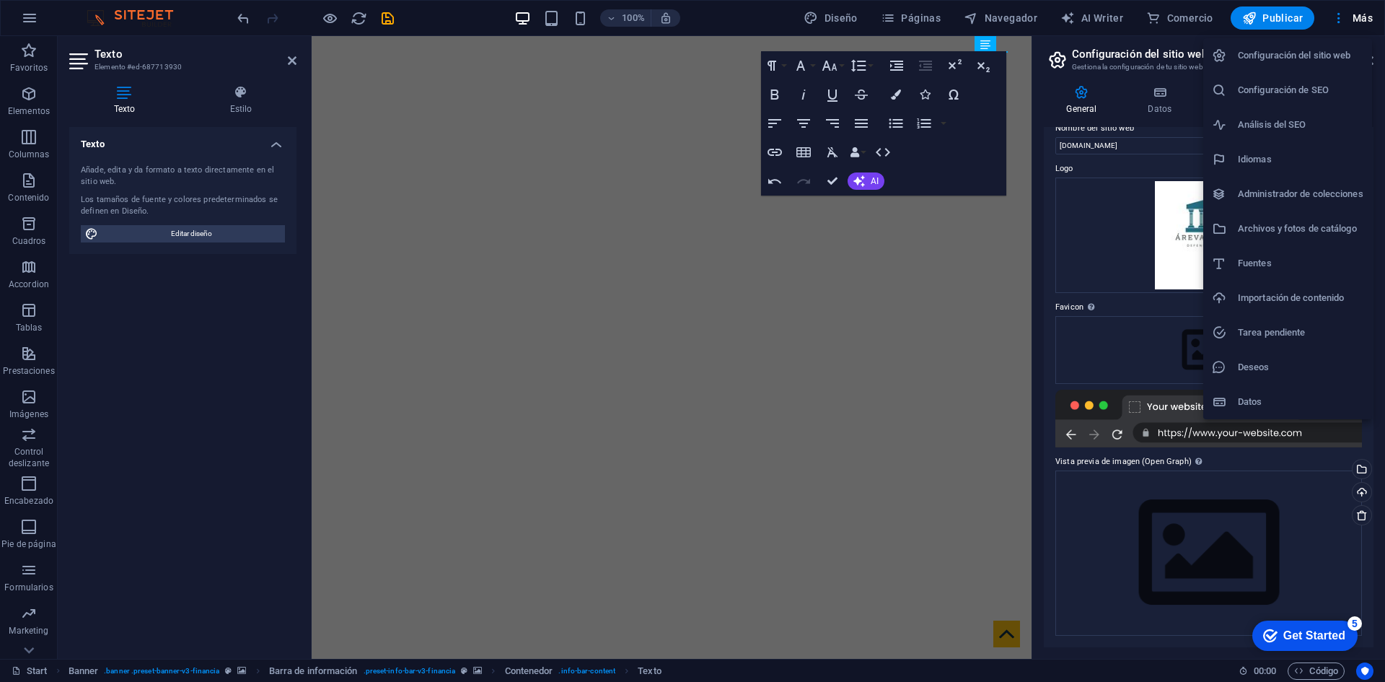
click at [863, 25] on div at bounding box center [692, 341] width 1385 height 682
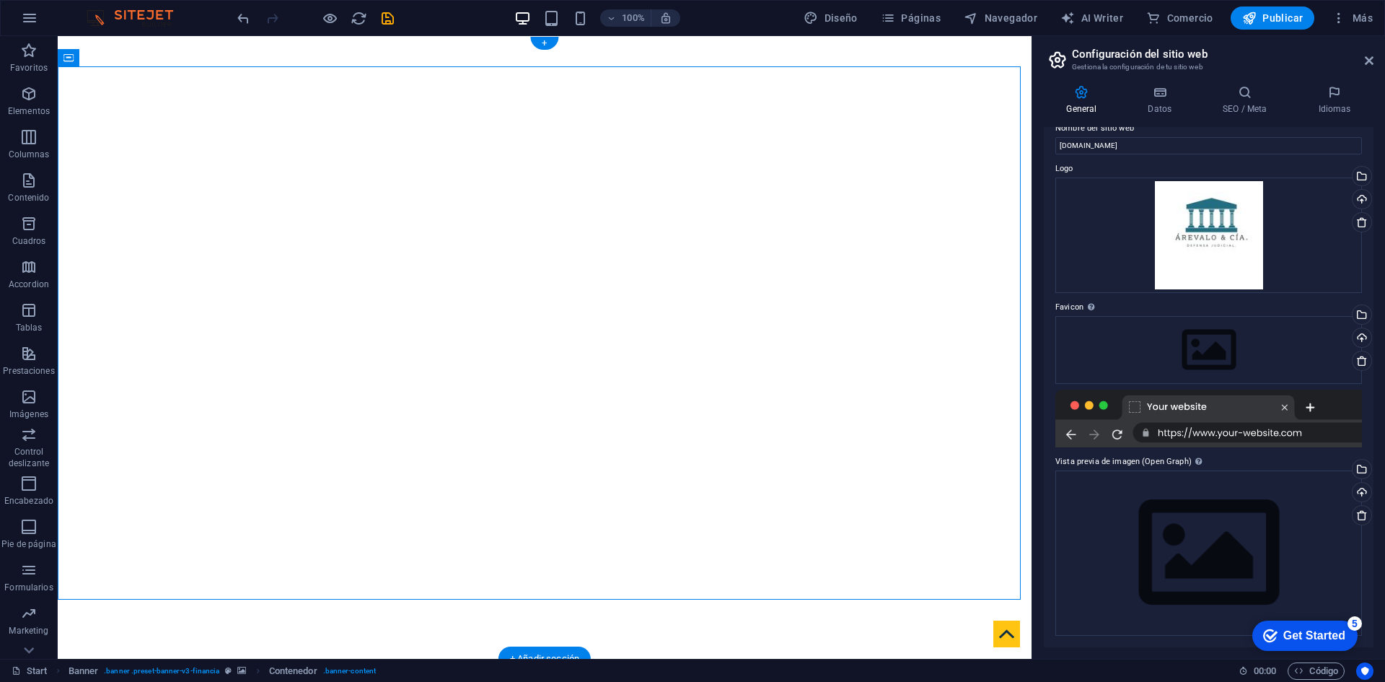
drag, startPoint x: 856, startPoint y: 45, endPoint x: 874, endPoint y: 62, distance: 25.0
click at [856, 659] on figure at bounding box center [545, 674] width 974 height 30
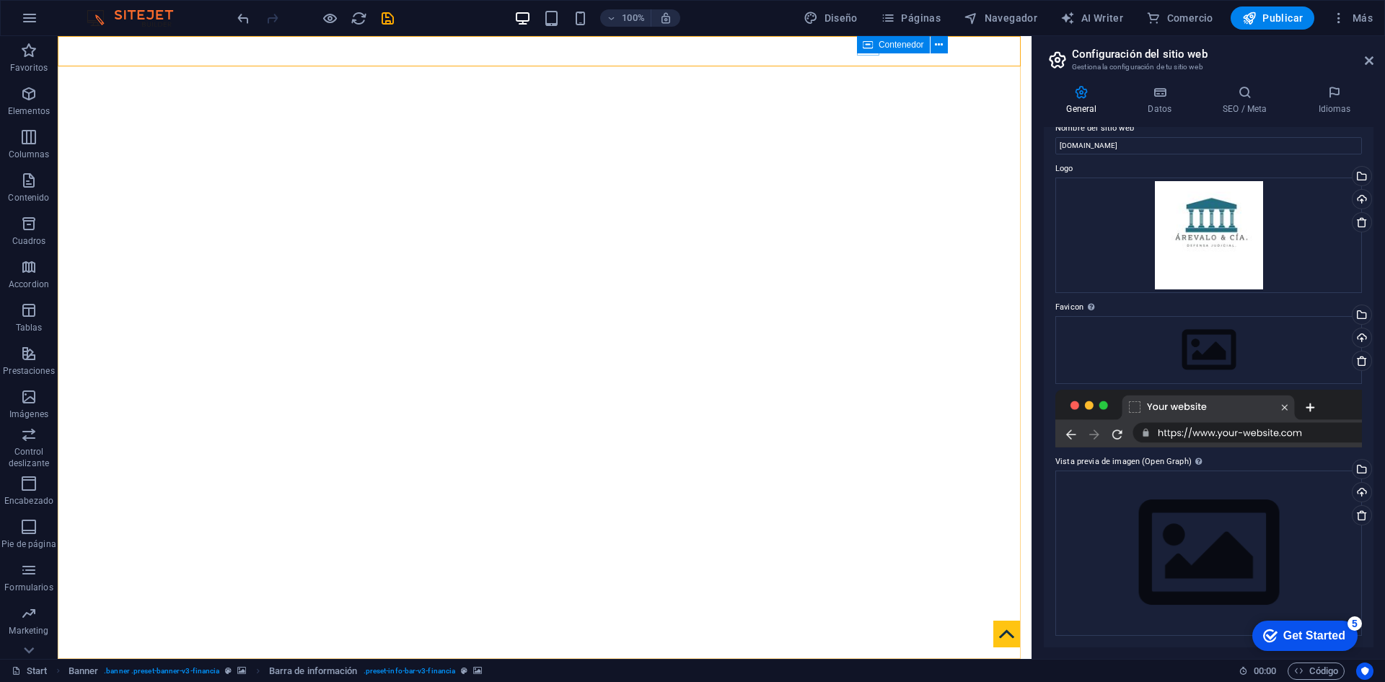
click at [866, 53] on icon at bounding box center [868, 44] width 10 height 17
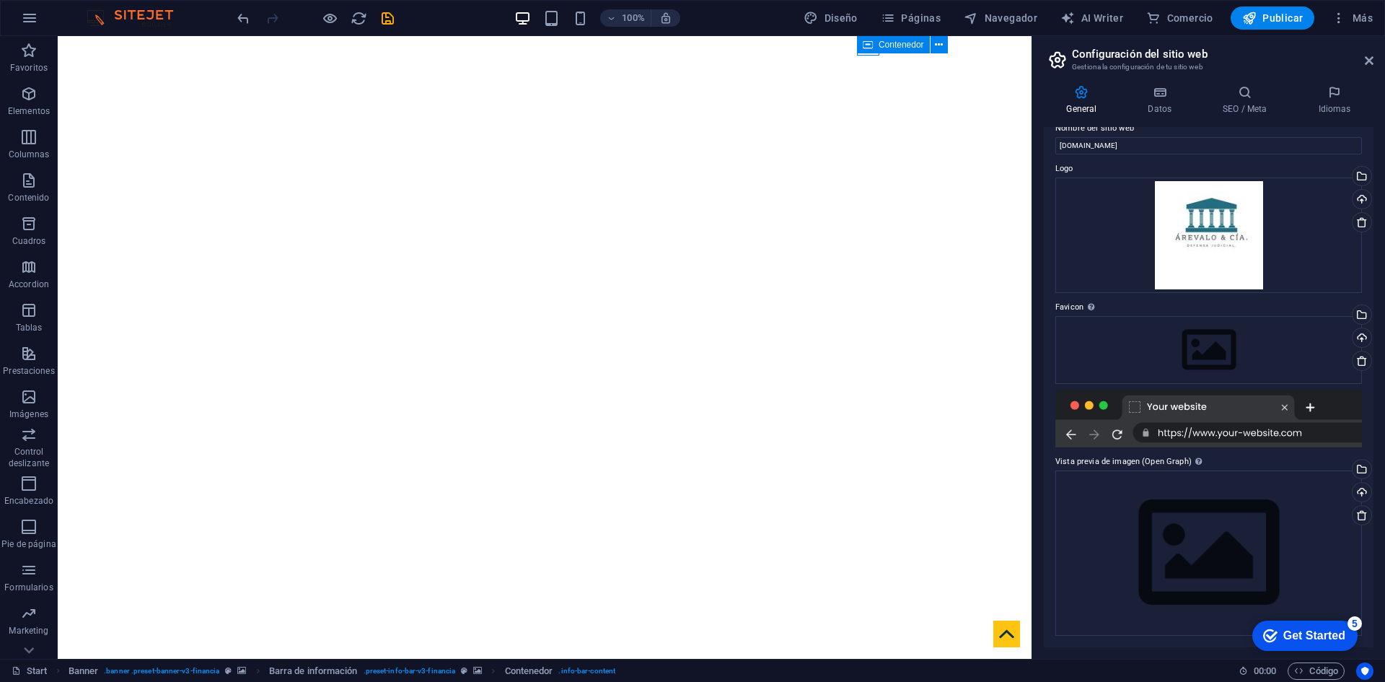
drag, startPoint x: 882, startPoint y: 45, endPoint x: 917, endPoint y: 44, distance: 35.4
click at [886, 44] on span "Contenedor" at bounding box center [901, 44] width 45 height 9
click at [941, 47] on icon at bounding box center [939, 45] width 8 height 15
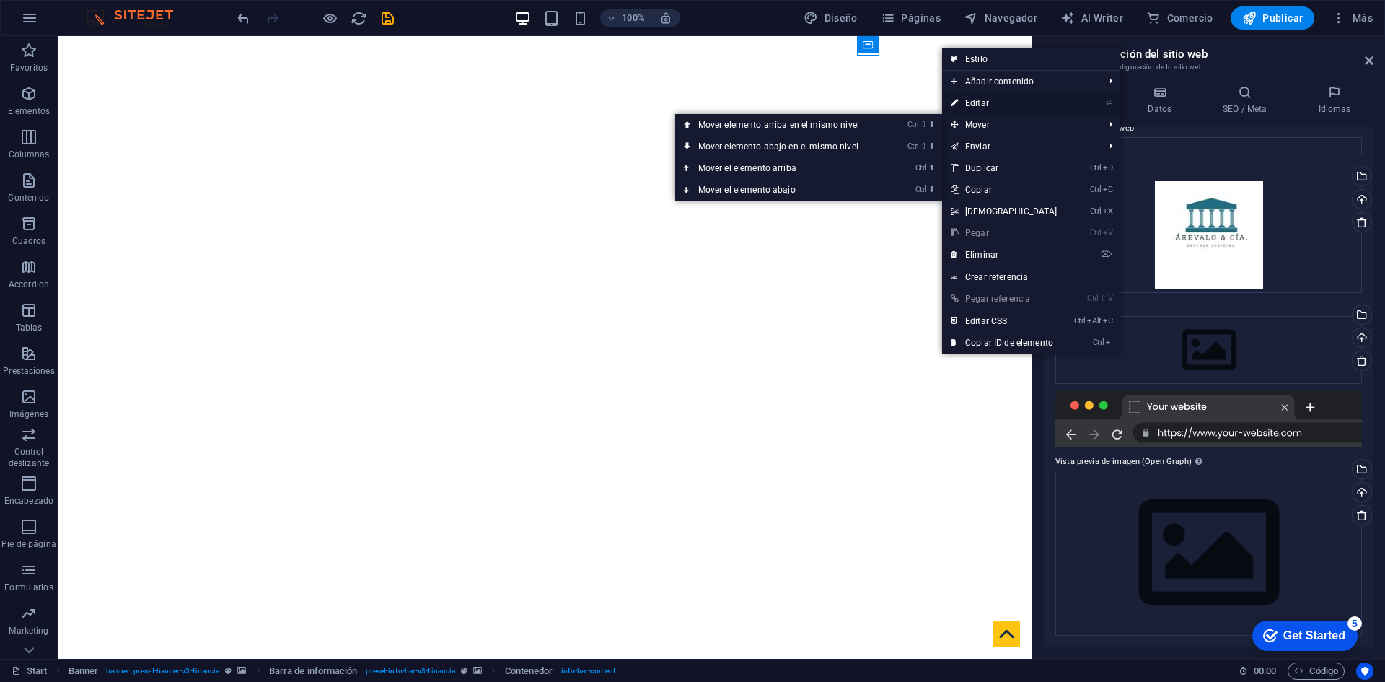
click at [988, 104] on link "⏎ Editar" at bounding box center [1004, 103] width 124 height 22
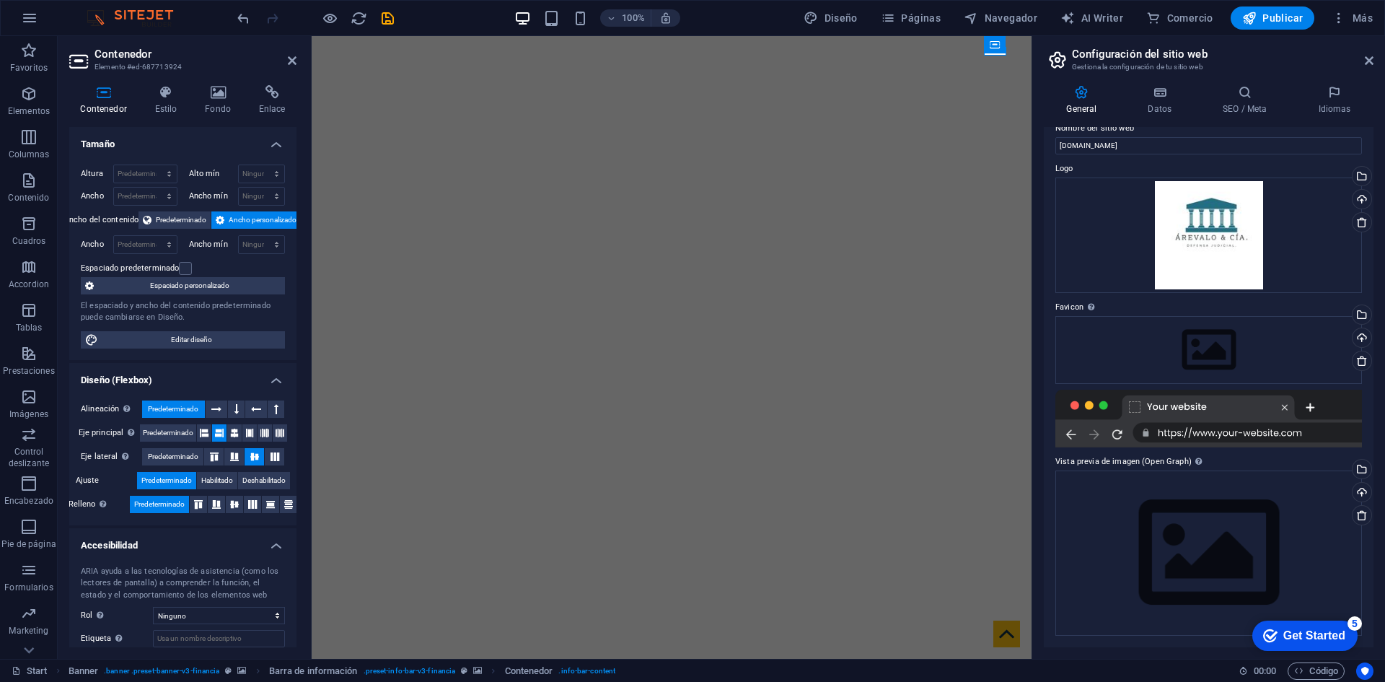
drag, startPoint x: 809, startPoint y: 40, endPoint x: 1008, endPoint y: 95, distance: 206.7
click at [822, 659] on figure at bounding box center [672, 674] width 720 height 30
click at [994, 51] on div "Contenedor Icono" at bounding box center [952, 45] width 102 height 18
click at [986, 43] on icon at bounding box center [985, 45] width 8 height 15
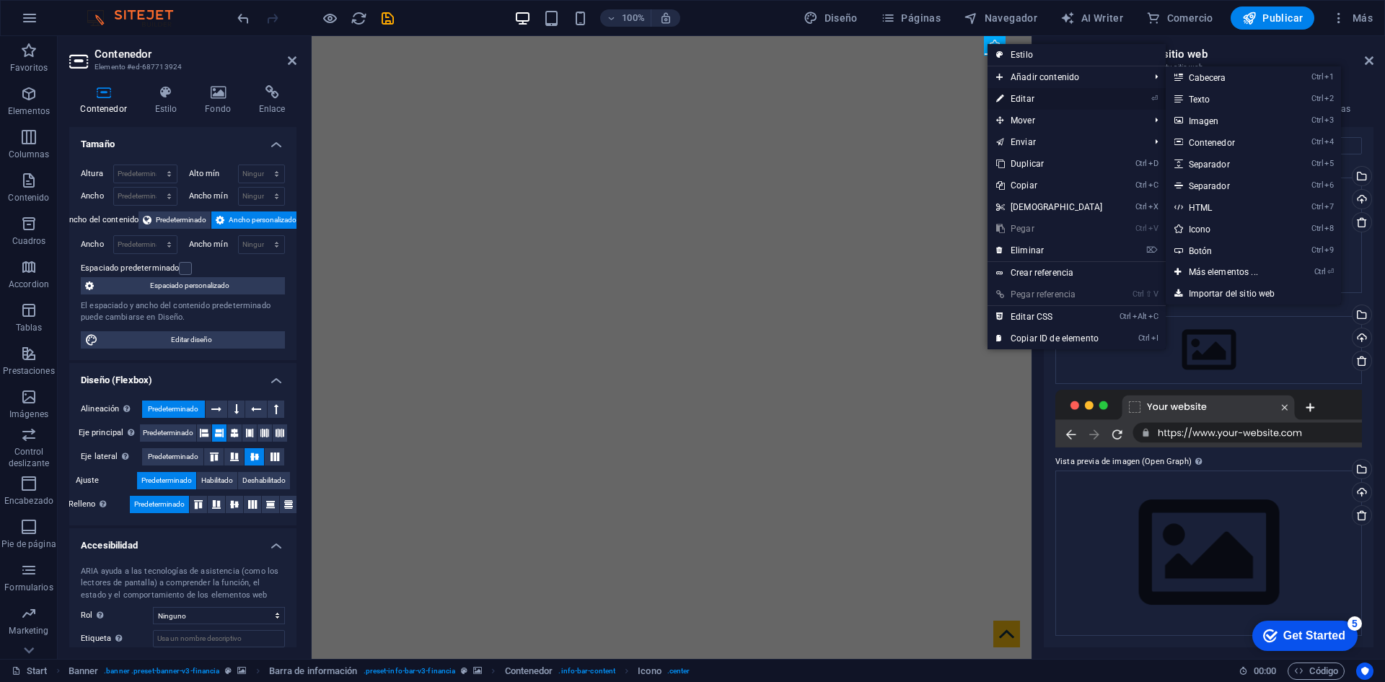
click at [1034, 104] on link "⏎ Editar" at bounding box center [1049, 99] width 124 height 22
select select "xMidYMid"
select select "px"
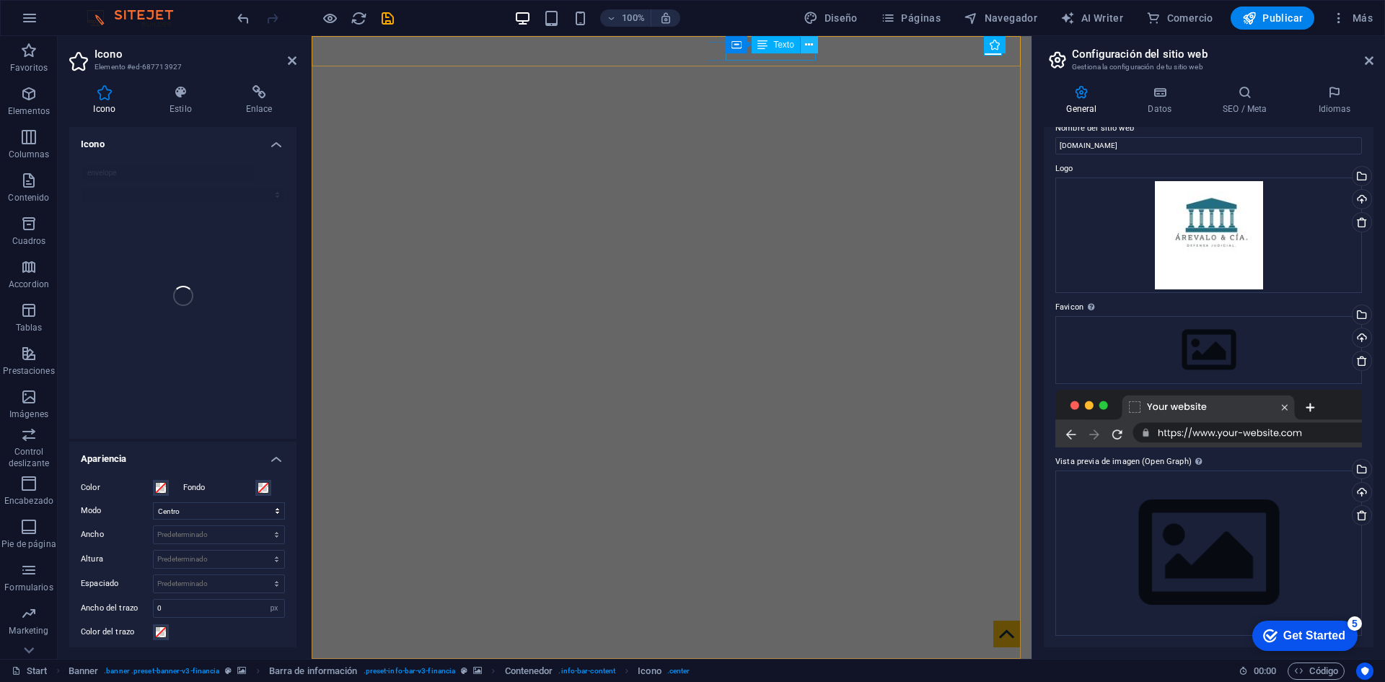
click at [809, 46] on icon at bounding box center [809, 45] width 8 height 15
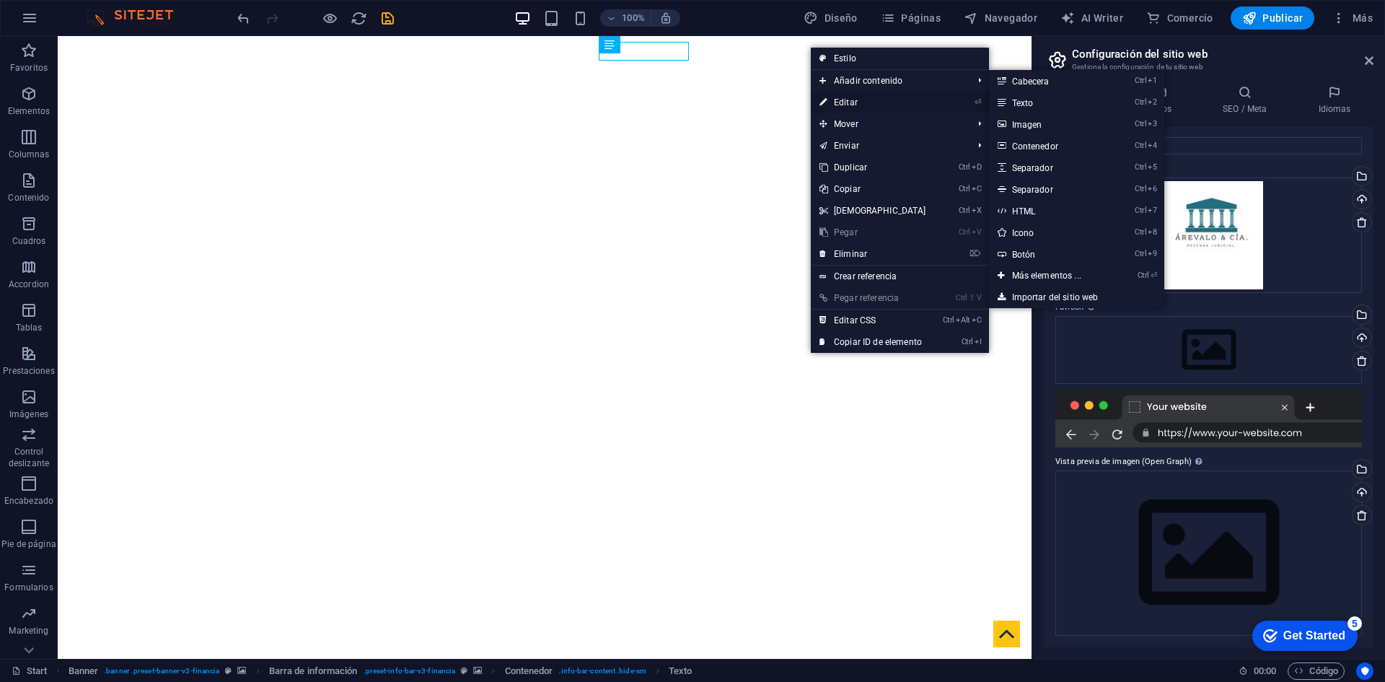
click at [844, 101] on link "⏎ Editar" at bounding box center [873, 103] width 124 height 22
